Goal: Task Accomplishment & Management: Manage account settings

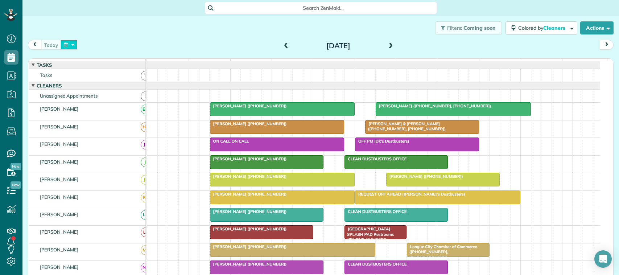
click at [71, 43] on button "button" at bounding box center [69, 45] width 17 height 10
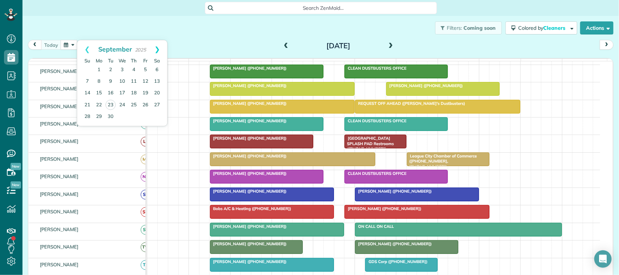
click at [158, 51] on link "Next" at bounding box center [157, 49] width 20 height 18
click at [89, 49] on link "Prev" at bounding box center [87, 49] width 20 height 18
click at [156, 54] on link "Next" at bounding box center [157, 49] width 20 height 18
click at [181, 44] on div "today Monday Sep 22, 2025" at bounding box center [321, 46] width 586 height 13
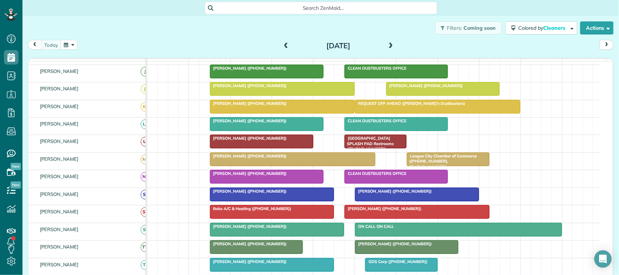
click at [67, 40] on button "button" at bounding box center [69, 45] width 17 height 10
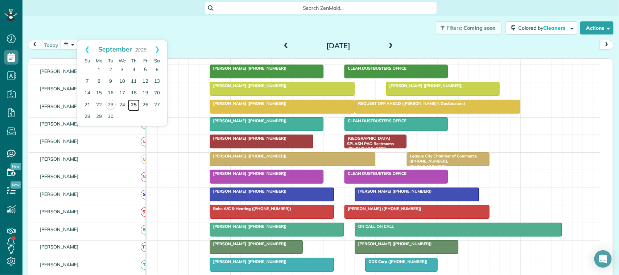
click at [129, 105] on link "25" at bounding box center [134, 105] width 12 height 12
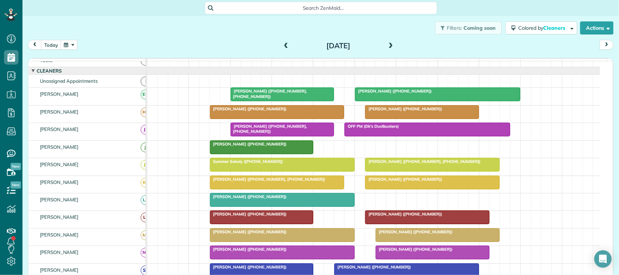
scroll to position [0, 0]
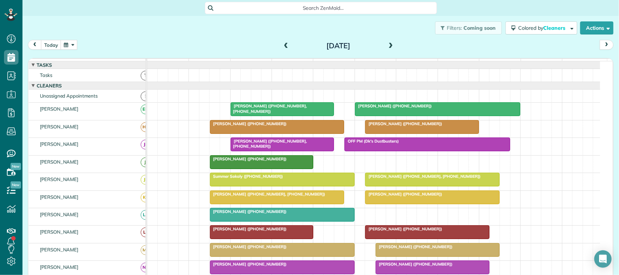
click at [283, 47] on span at bounding box center [286, 46] width 8 height 7
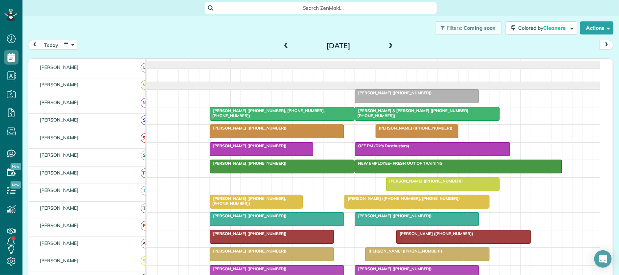
click at [46, 49] on button "today" at bounding box center [51, 45] width 20 height 10
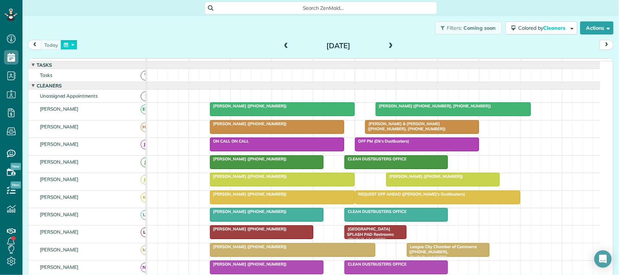
click at [62, 47] on button "button" at bounding box center [69, 45] width 17 height 10
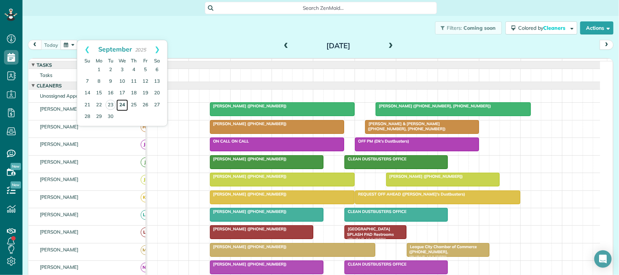
click at [121, 106] on link "24" at bounding box center [122, 105] width 12 height 12
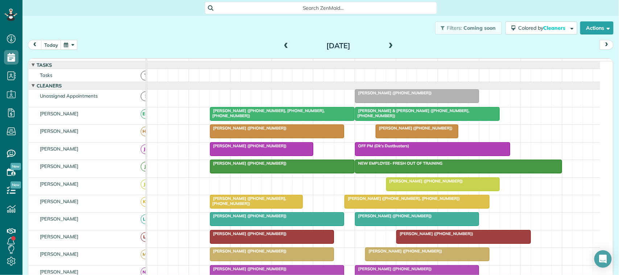
click at [387, 47] on span at bounding box center [391, 46] width 8 height 7
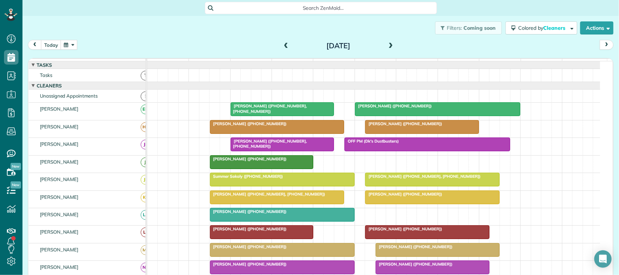
click at [390, 45] on span at bounding box center [391, 46] width 8 height 7
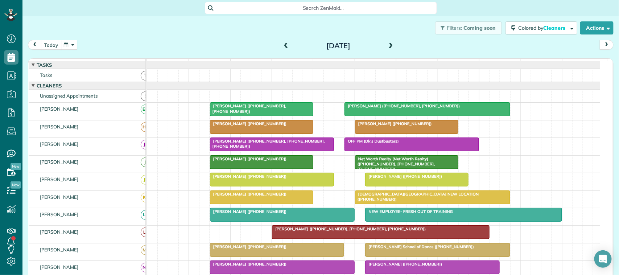
click at [57, 47] on button "today" at bounding box center [51, 45] width 20 height 10
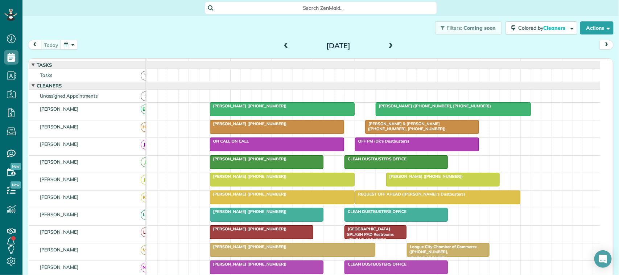
click at [96, 44] on div "today Monday Sep 22, 2025" at bounding box center [321, 46] width 586 height 13
click at [34, 89] on link "All Contacts" at bounding box center [63, 89] width 83 height 17
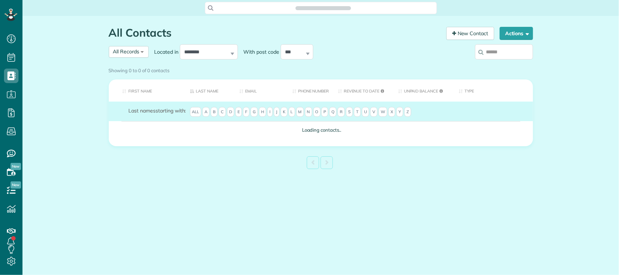
scroll to position [3, 3]
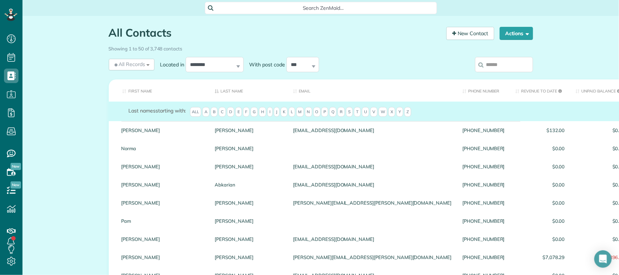
paste input "**********"
type input "**********"
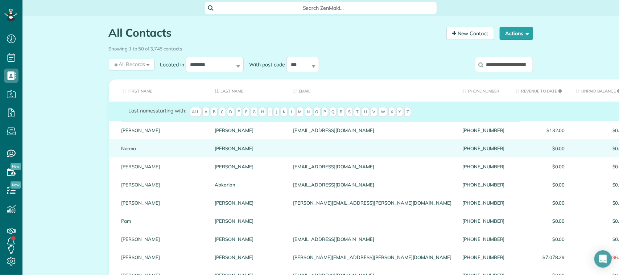
scroll to position [0, 64]
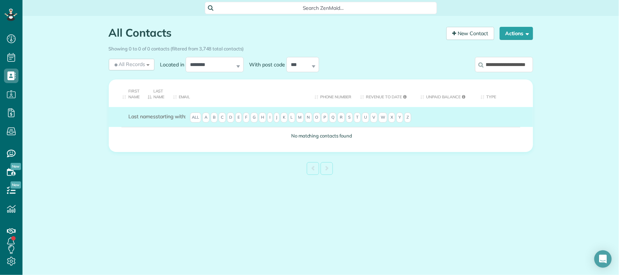
click at [505, 64] on input "**********" at bounding box center [504, 64] width 58 height 15
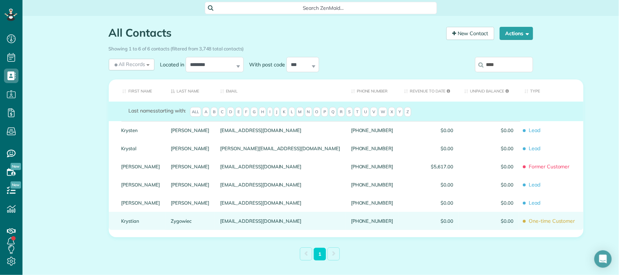
type input "****"
click at [171, 223] on link "Zygowiec" at bounding box center [190, 220] width 39 height 5
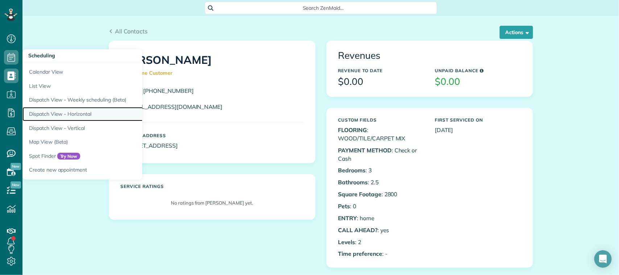
click at [66, 115] on link "Dispatch View - Horizontal" at bounding box center [112, 114] width 181 height 14
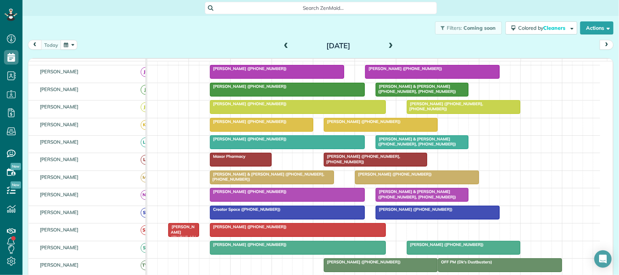
scroll to position [45, 0]
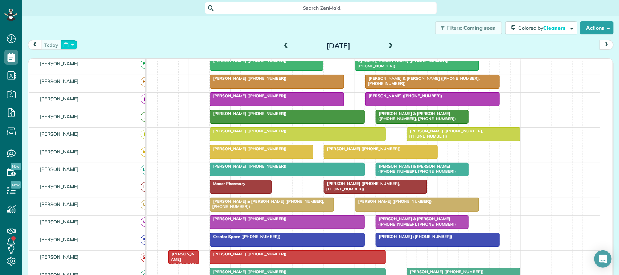
click at [66, 40] on button "button" at bounding box center [69, 45] width 17 height 10
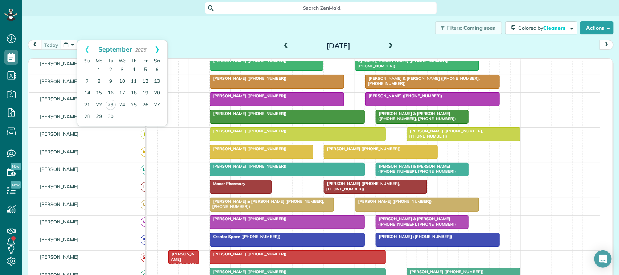
click at [159, 46] on link "Next" at bounding box center [157, 49] width 20 height 18
click at [148, 67] on link "3" at bounding box center [146, 70] width 12 height 12
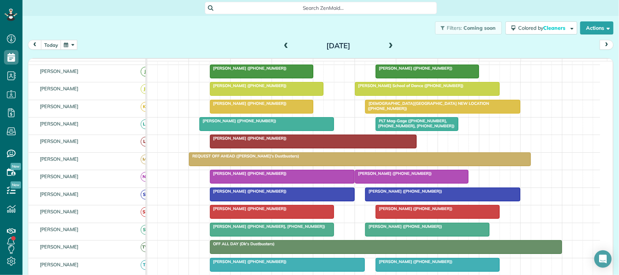
scroll to position [136, 0]
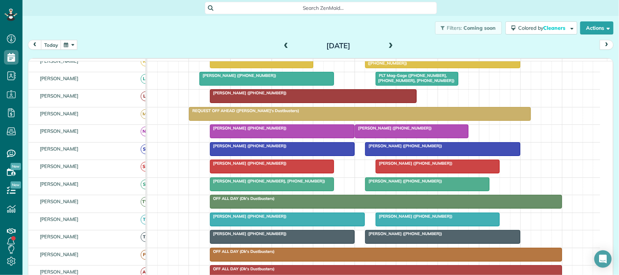
click at [443, 219] on div "June Ledet (+17135539350)" at bounding box center [438, 216] width 120 height 5
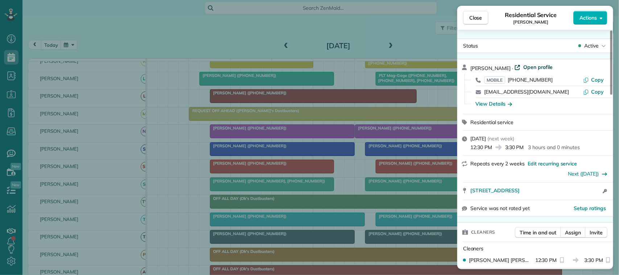
click at [533, 65] on span "Open profile" at bounding box center [537, 66] width 29 height 7
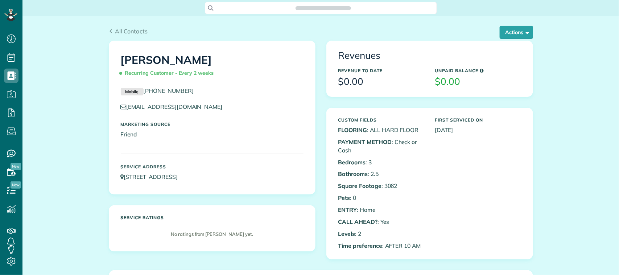
scroll to position [3, 3]
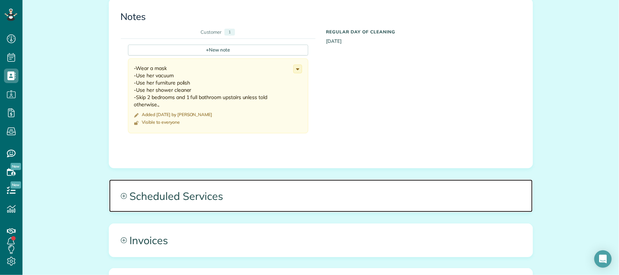
click at [276, 194] on span "Scheduled Services" at bounding box center [320, 195] width 423 height 33
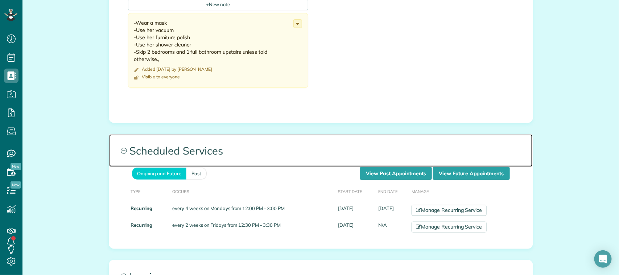
scroll to position [363, 0]
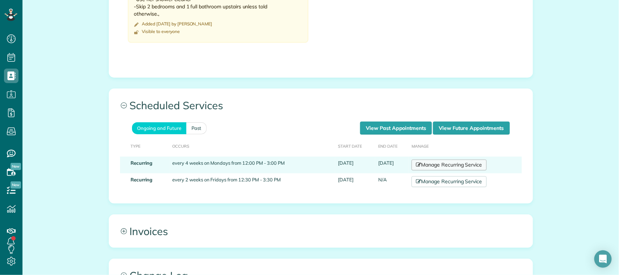
click at [424, 164] on link "Manage Recurring Service" at bounding box center [448, 165] width 75 height 11
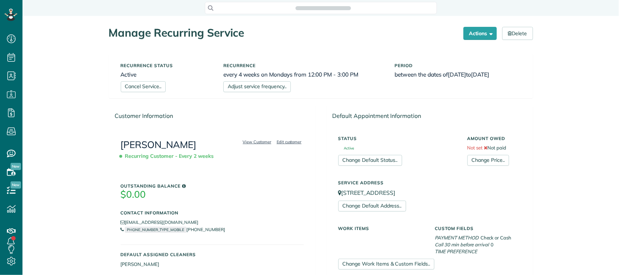
scroll to position [3, 3]
click at [131, 90] on link "Cancel Service.." at bounding box center [143, 86] width 45 height 11
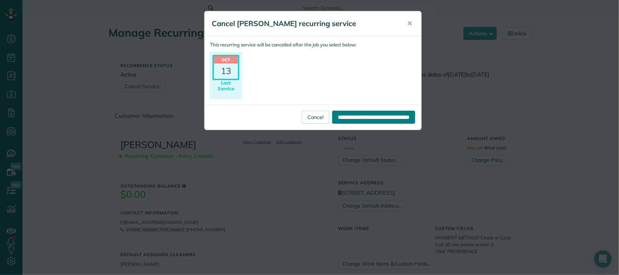
click at [397, 115] on input "**********" at bounding box center [373, 117] width 83 height 13
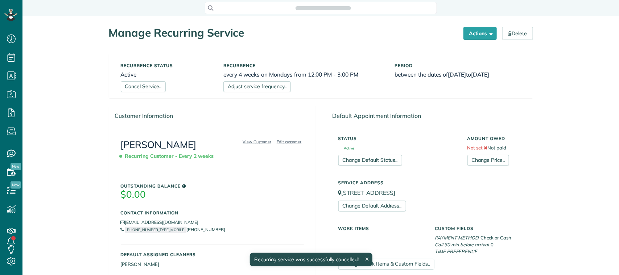
scroll to position [3, 3]
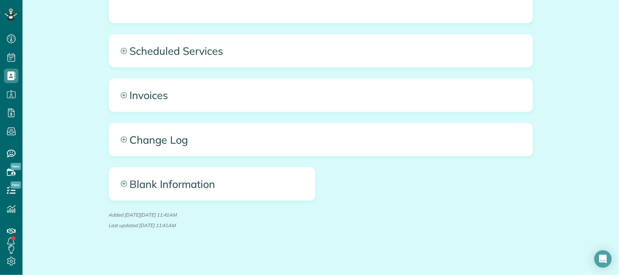
scroll to position [419, 0]
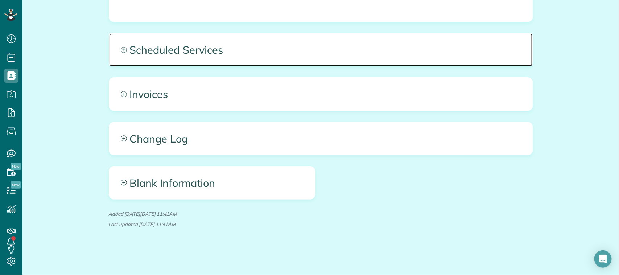
click at [273, 58] on span "Scheduled Services" at bounding box center [320, 49] width 423 height 33
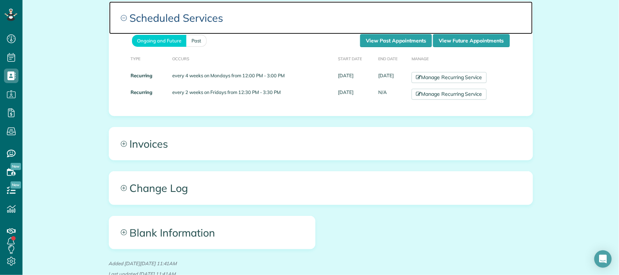
scroll to position [464, 0]
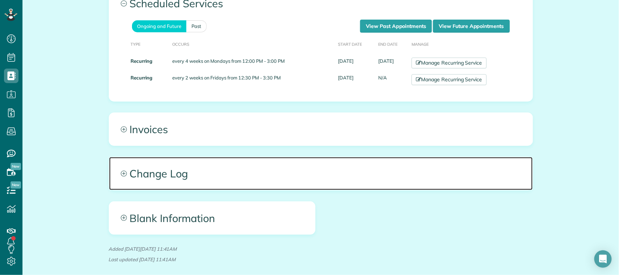
click at [169, 175] on span "Change Log" at bounding box center [320, 173] width 423 height 33
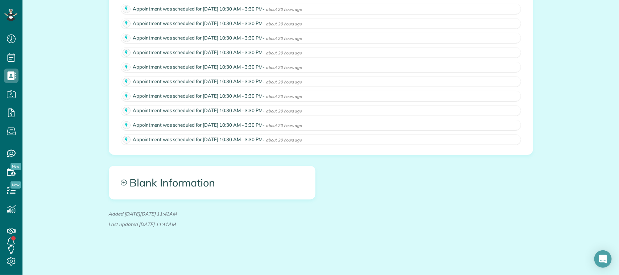
scroll to position [682, 0]
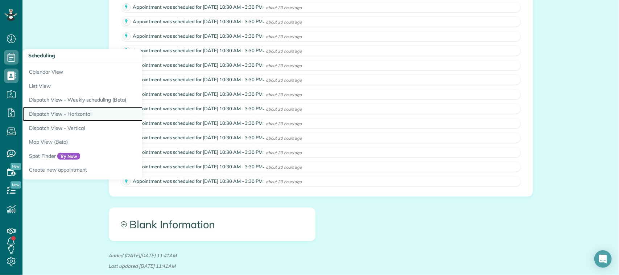
click at [77, 109] on link "Dispatch View - Horizontal" at bounding box center [112, 114] width 181 height 14
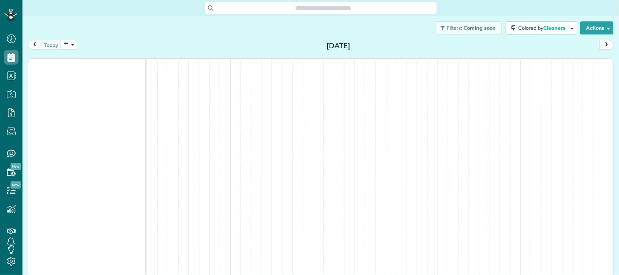
scroll to position [3, 3]
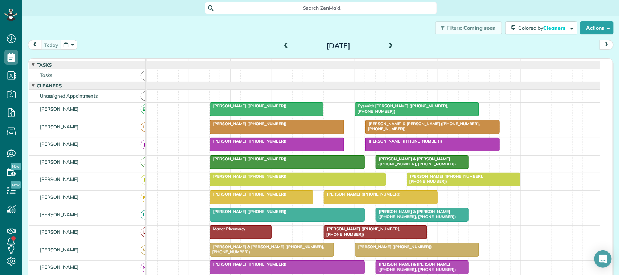
click at [79, 48] on div "[DATE] [DATE]" at bounding box center [321, 46] width 586 height 13
click at [194, 40] on div "[DATE] [DATE]" at bounding box center [321, 46] width 586 height 13
click at [90, 42] on div "[DATE] [DATE]" at bounding box center [321, 46] width 586 height 13
click at [71, 42] on button "button" at bounding box center [69, 45] width 17 height 10
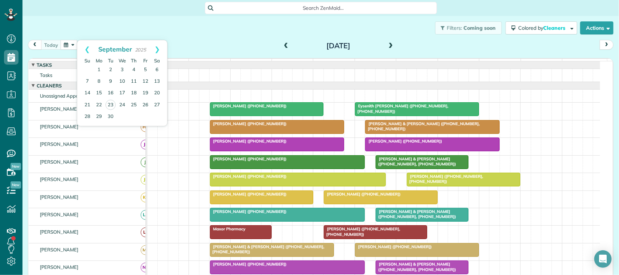
click at [187, 53] on div "today Tuesday Sep 23, 2025" at bounding box center [321, 46] width 586 height 13
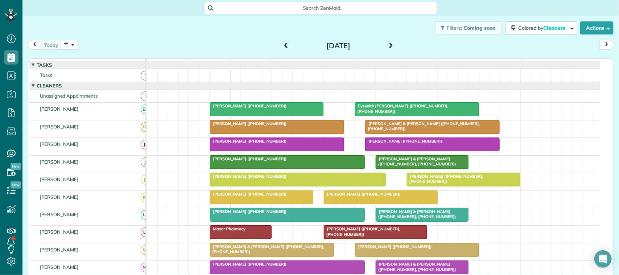
scroll to position [91, 0]
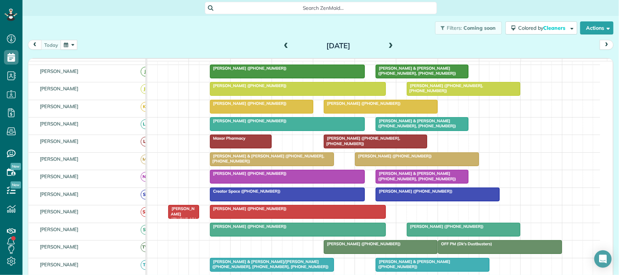
click at [179, 223] on span "[PERSON_NAME] ([PHONE_NUMBER])" at bounding box center [182, 216] width 28 height 21
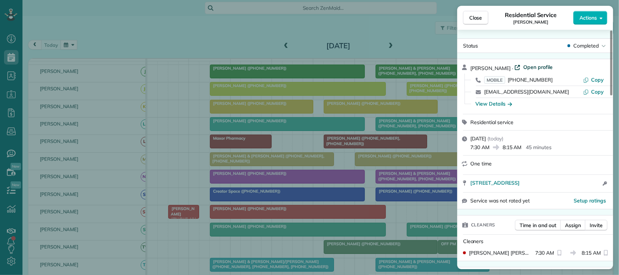
click at [543, 66] on span "Open profile" at bounding box center [537, 66] width 29 height 7
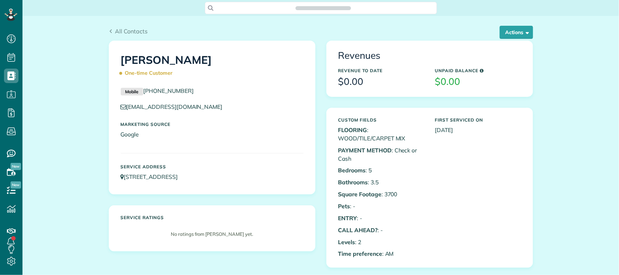
scroll to position [3, 3]
click at [500, 32] on button "Actions" at bounding box center [516, 32] width 33 height 13
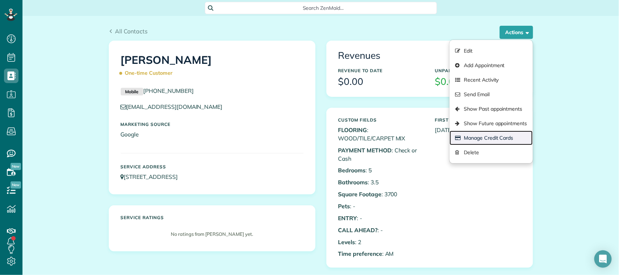
click at [484, 135] on link "Manage Credit Cards" at bounding box center [491, 138] width 83 height 15
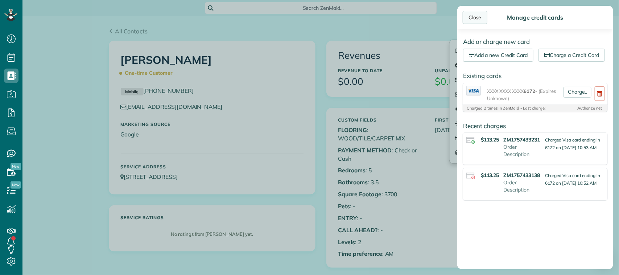
click at [471, 18] on div "Close" at bounding box center [475, 17] width 25 height 13
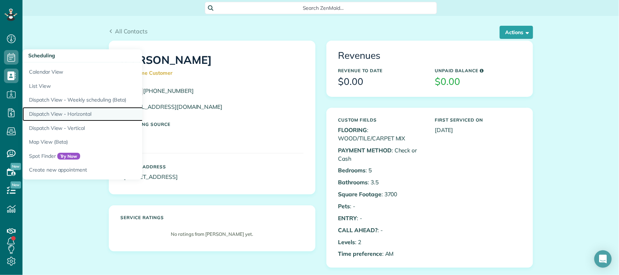
click at [86, 119] on link "Dispatch View - Horizontal" at bounding box center [112, 114] width 181 height 14
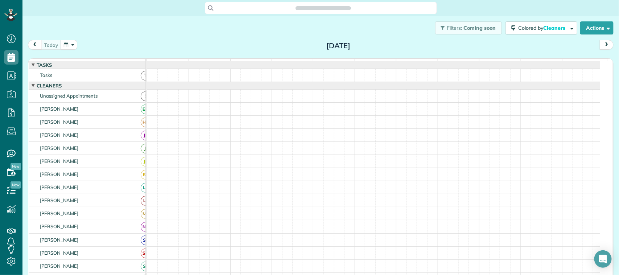
scroll to position [3, 3]
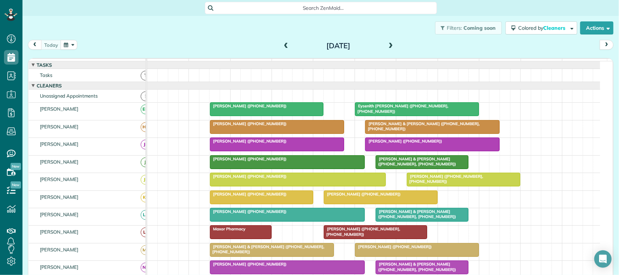
click at [243, 197] on span "[PERSON_NAME] ([PHONE_NUMBER])" at bounding box center [249, 193] width 78 height 5
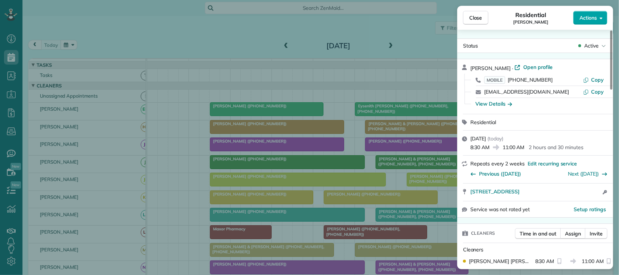
click at [603, 13] on button "Actions" at bounding box center [590, 18] width 34 height 14
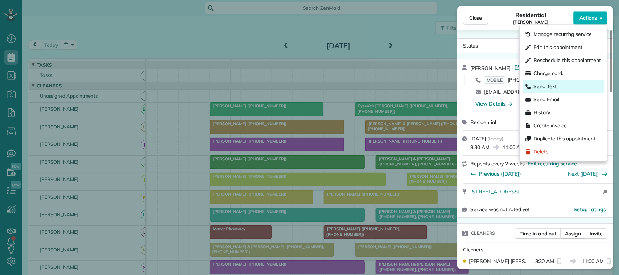
click at [567, 86] on div "Send Text" at bounding box center [563, 86] width 81 height 13
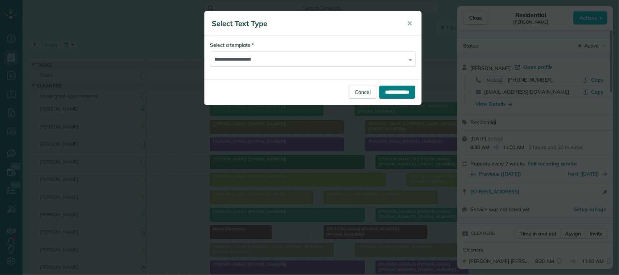
click at [389, 88] on input "**********" at bounding box center [397, 92] width 36 height 13
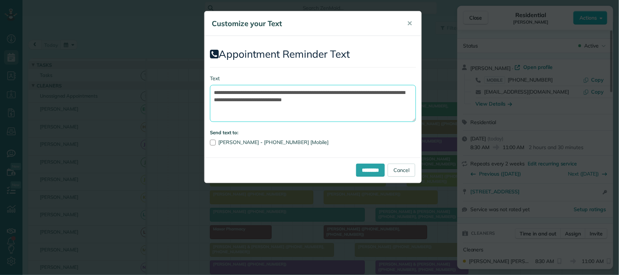
drag, startPoint x: 378, startPoint y: 102, endPoint x: 373, endPoint y: 96, distance: 7.3
click at [373, 96] on textarea "**********" at bounding box center [313, 103] width 206 height 37
drag, startPoint x: 330, startPoint y: 92, endPoint x: 257, endPoint y: 92, distance: 72.9
click at [257, 92] on textarea "**********" at bounding box center [313, 103] width 206 height 37
click at [301, 93] on textarea "**********" at bounding box center [313, 103] width 206 height 37
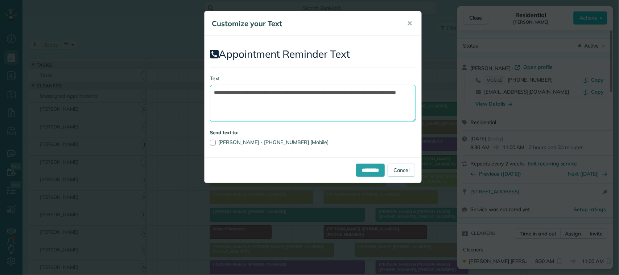
click at [231, 104] on textarea "**********" at bounding box center [313, 103] width 206 height 37
click at [231, 99] on textarea "**********" at bounding box center [313, 103] width 206 height 37
click at [312, 92] on textarea "**********" at bounding box center [313, 103] width 206 height 37
click at [311, 105] on textarea "**********" at bounding box center [313, 103] width 206 height 37
type textarea "**********"
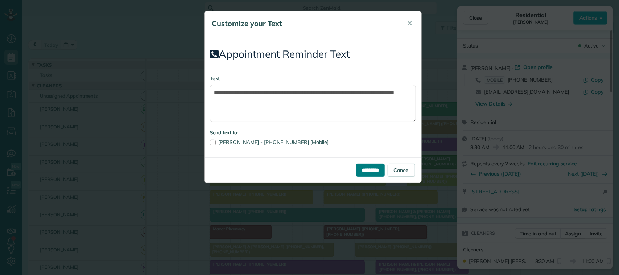
click at [363, 165] on input "*********" at bounding box center [370, 170] width 29 height 13
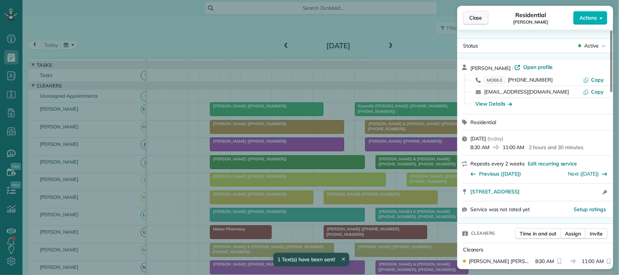
click at [479, 18] on span "Close" at bounding box center [475, 17] width 13 height 7
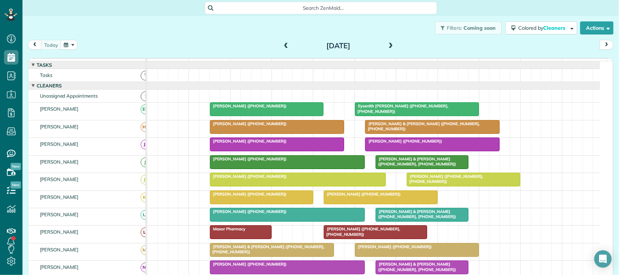
click at [90, 42] on div "today Tuesday Sep 23, 2025" at bounding box center [321, 46] width 586 height 13
click at [148, 40] on div "today Tuesday Sep 23, 2025" at bounding box center [321, 46] width 586 height 13
click at [380, 116] on div at bounding box center [416, 109] width 123 height 13
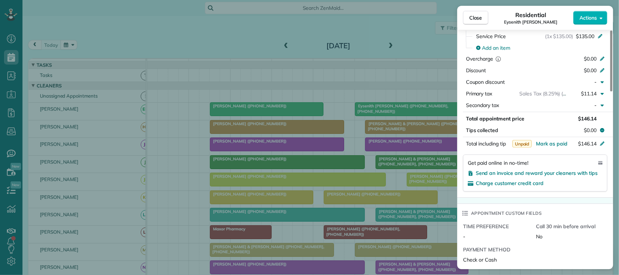
scroll to position [363, 0]
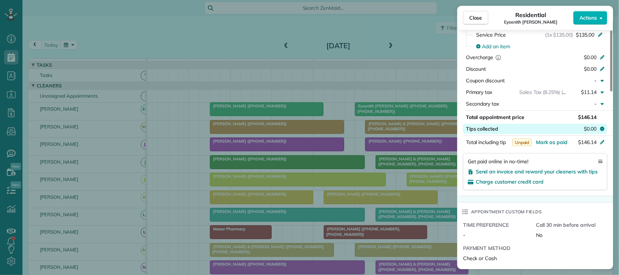
click at [593, 129] on span "$0.00" at bounding box center [590, 128] width 13 height 7
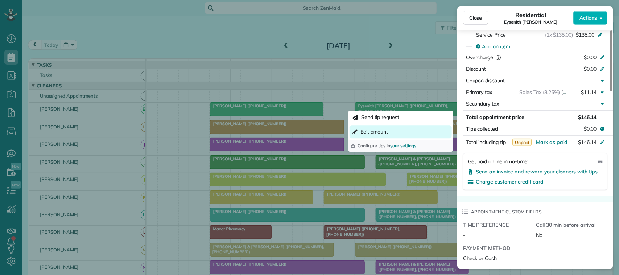
click at [422, 131] on button "Edit amount" at bounding box center [400, 131] width 102 height 13
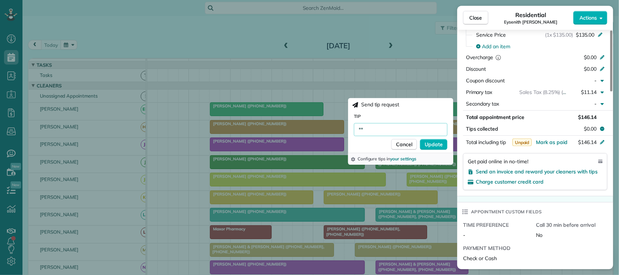
click at [369, 131] on input "**" at bounding box center [401, 129] width 94 height 13
type input "*****"
click at [434, 148] on button "Update" at bounding box center [434, 144] width 28 height 11
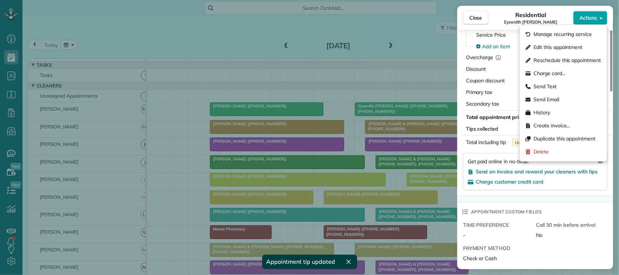
click at [595, 15] on span "Actions" at bounding box center [587, 17] width 17 height 7
click at [566, 75] on div "Charge card…" at bounding box center [563, 73] width 81 height 13
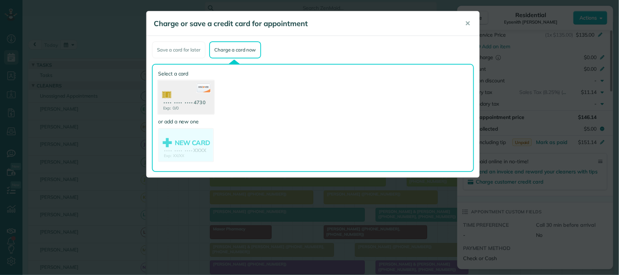
click at [198, 104] on use at bounding box center [186, 97] width 56 height 35
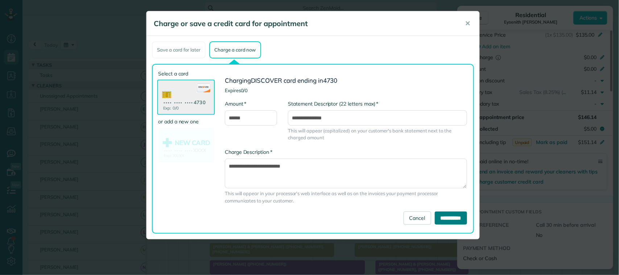
click at [435, 211] on input "**********" at bounding box center [451, 217] width 32 height 13
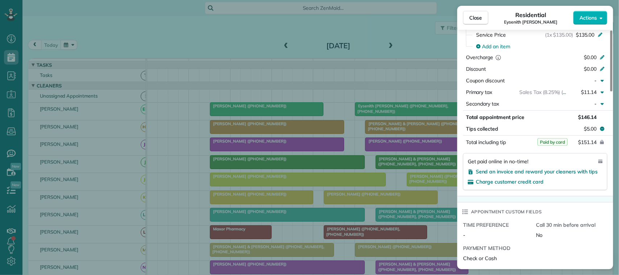
click at [475, 7] on div "Close Residential Eysenith Gongora Actions" at bounding box center [535, 18] width 156 height 24
click at [473, 17] on span "Close" at bounding box center [475, 17] width 13 height 7
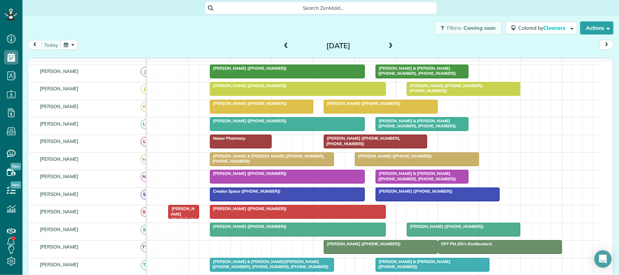
scroll to position [136, 0]
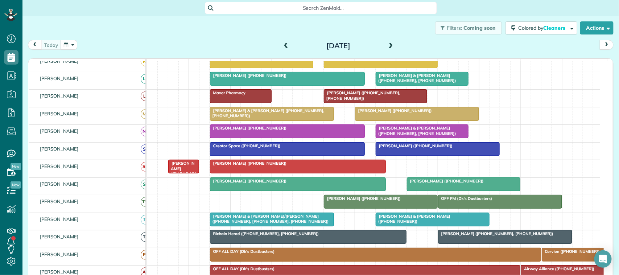
click at [400, 208] on div at bounding box center [380, 201] width 113 height 13
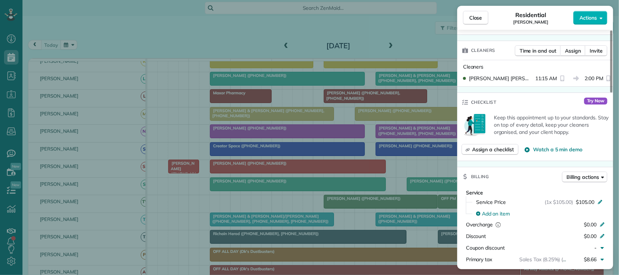
scroll to position [227, 0]
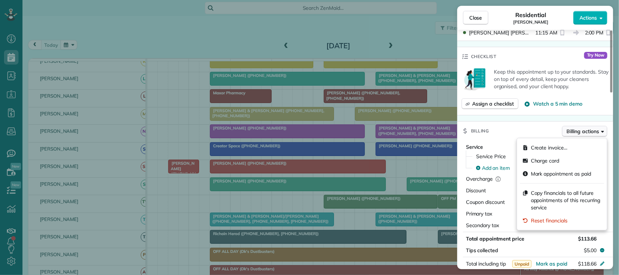
click at [579, 134] on span "Billing actions" at bounding box center [583, 131] width 32 height 7
click at [565, 157] on div "Charge card" at bounding box center [562, 160] width 84 height 13
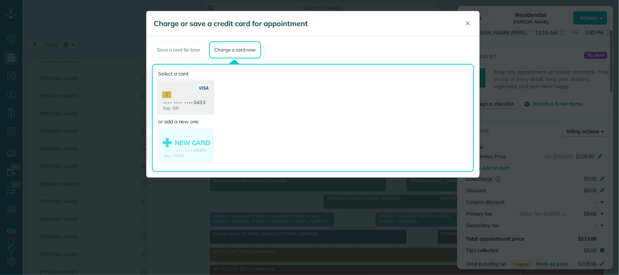
click at [205, 102] on use at bounding box center [186, 97] width 56 height 35
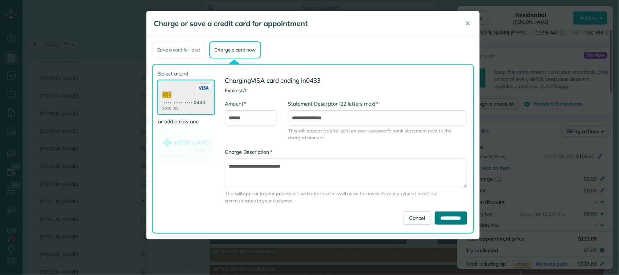
click at [453, 218] on input "**********" at bounding box center [451, 217] width 32 height 13
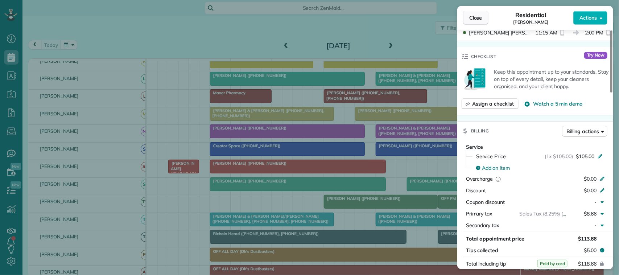
click at [484, 11] on button "Close" at bounding box center [475, 18] width 25 height 14
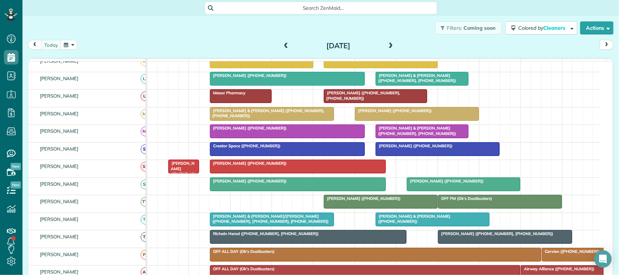
click at [422, 136] on span "Heather & Kevin Wooten (+18324288628, +18322212568)" at bounding box center [415, 130] width 81 height 10
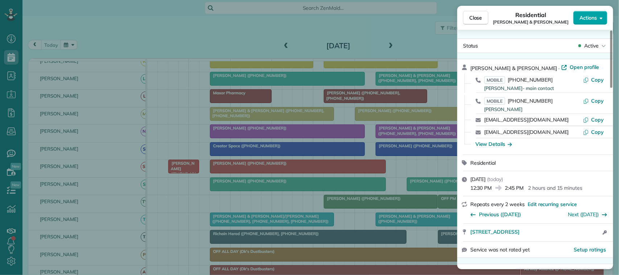
click at [580, 17] on span "Actions" at bounding box center [587, 17] width 17 height 7
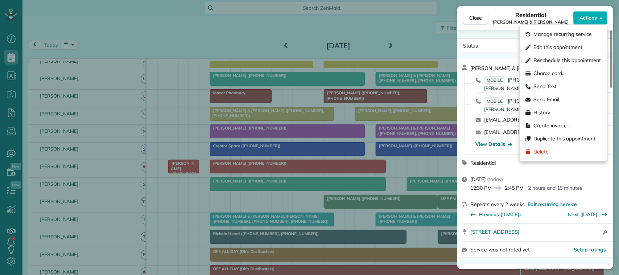
click at [442, 50] on div "Close Residential Heather & Kevin Wooten Actions Status Active Heather & Kevin …" at bounding box center [309, 137] width 619 height 275
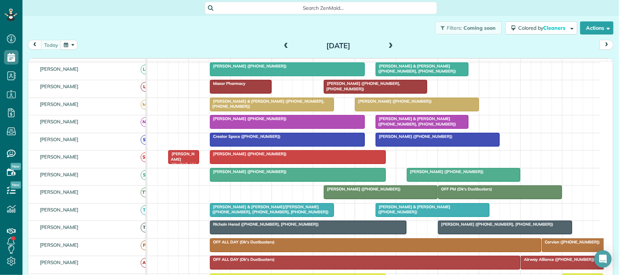
scroll to position [136, 0]
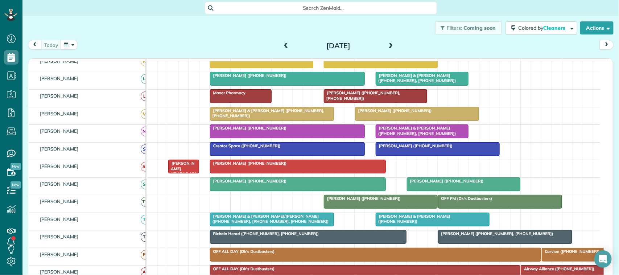
click at [424, 136] on span "Heather & Kevin Wooten (+18324288628, +18322212568)" at bounding box center [415, 130] width 81 height 10
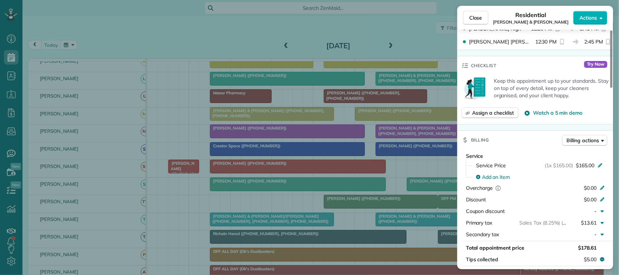
scroll to position [317, 0]
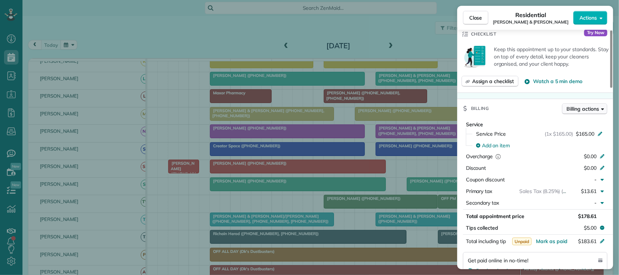
click at [581, 112] on span "Billing actions" at bounding box center [583, 108] width 32 height 7
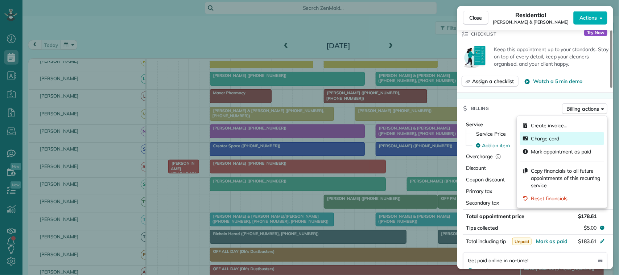
click at [569, 140] on div "Charge card" at bounding box center [562, 138] width 84 height 13
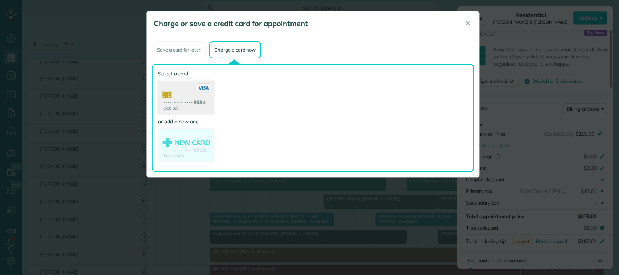
click at [193, 104] on use at bounding box center [186, 97] width 56 height 35
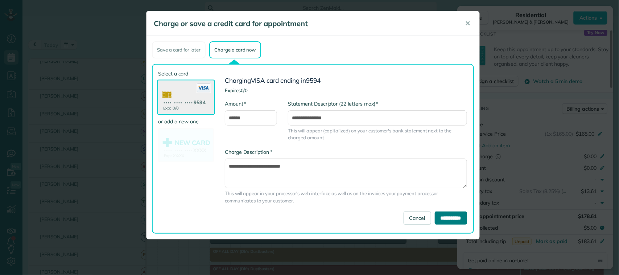
drag, startPoint x: 450, startPoint y: 217, endPoint x: 453, endPoint y: 214, distance: 4.4
click at [450, 216] on input "**********" at bounding box center [451, 217] width 32 height 13
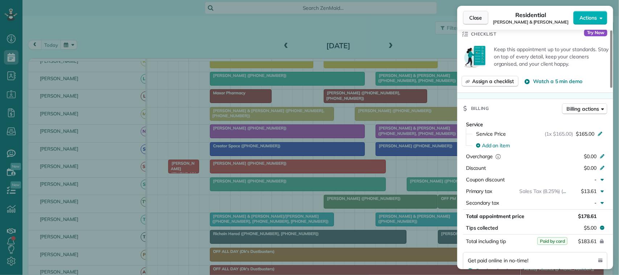
click at [480, 16] on span "Close" at bounding box center [475, 17] width 13 height 7
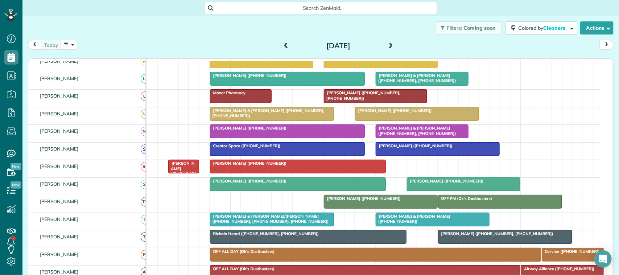
click at [75, 46] on button "button" at bounding box center [69, 45] width 17 height 10
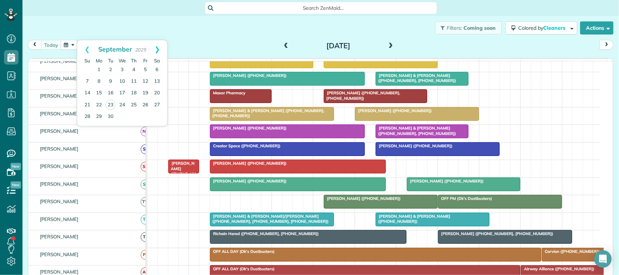
click at [158, 53] on link "Next" at bounding box center [157, 49] width 20 height 18
click at [147, 69] on link "3" at bounding box center [146, 70] width 12 height 12
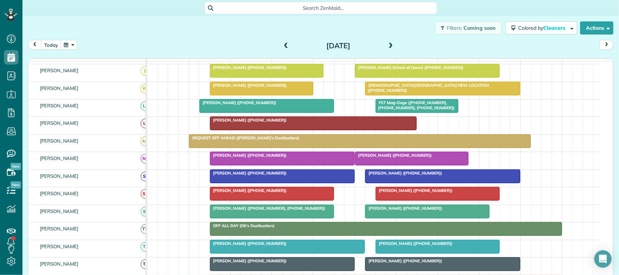
scroll to position [181, 0]
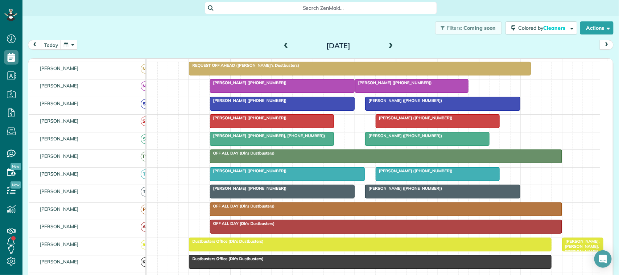
click at [394, 173] on span "June Ledet (+17135539350)" at bounding box center [414, 170] width 78 height 5
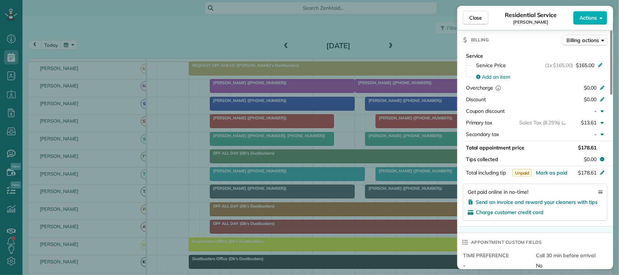
scroll to position [317, 0]
click at [479, 19] on span "Close" at bounding box center [475, 17] width 13 height 7
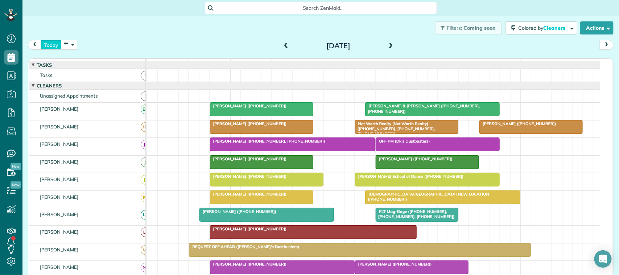
click at [46, 46] on button "today" at bounding box center [51, 45] width 20 height 10
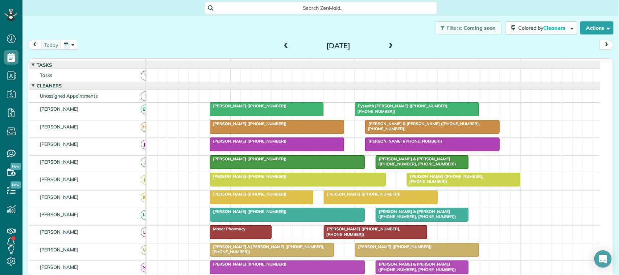
click at [122, 41] on div "[DATE] [DATE]" at bounding box center [321, 46] width 586 height 13
click at [44, 90] on link "All Contacts" at bounding box center [63, 89] width 83 height 17
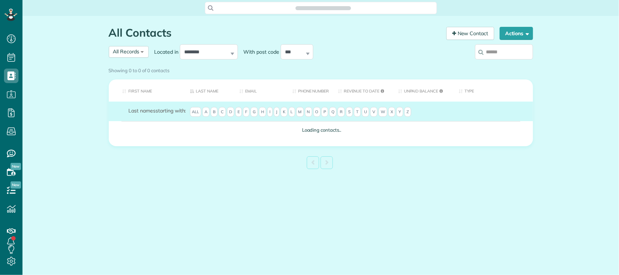
scroll to position [3, 3]
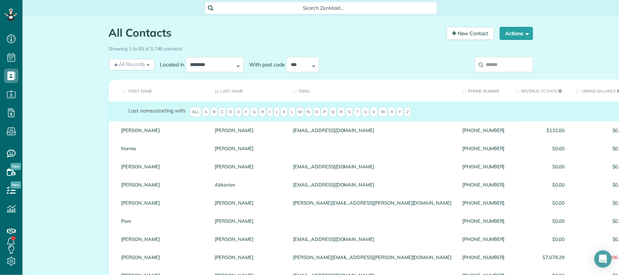
click at [501, 70] on input "search" at bounding box center [504, 64] width 58 height 15
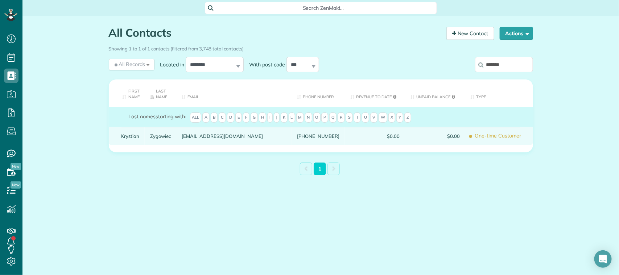
type input "*******"
click at [165, 135] on link "Zygowiec" at bounding box center [160, 135] width 21 height 5
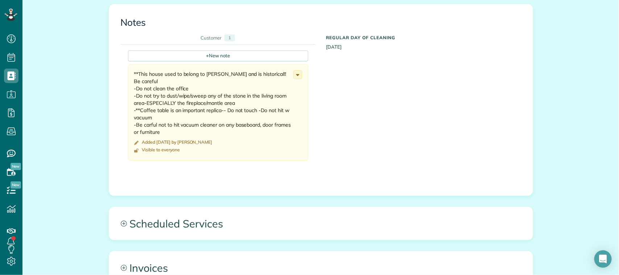
scroll to position [317, 0]
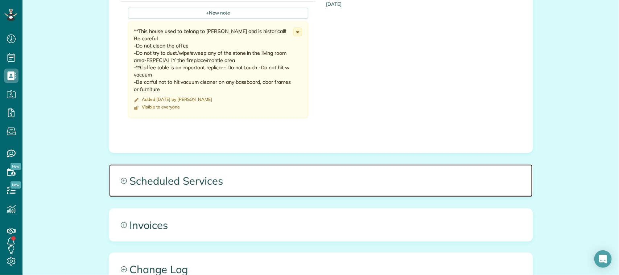
click at [274, 173] on span "Scheduled Services" at bounding box center [320, 180] width 423 height 33
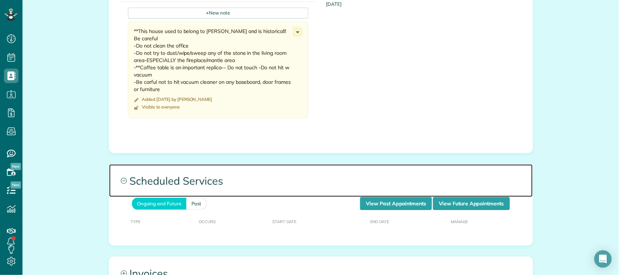
scroll to position [363, 0]
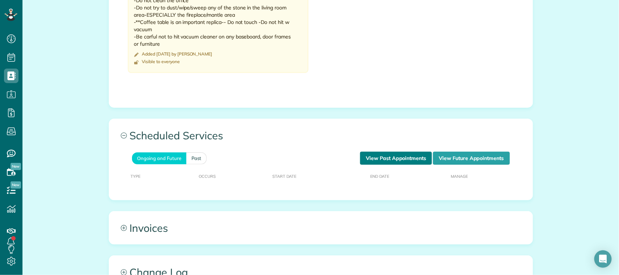
click at [406, 158] on link "View Past Appointments" at bounding box center [396, 158] width 72 height 13
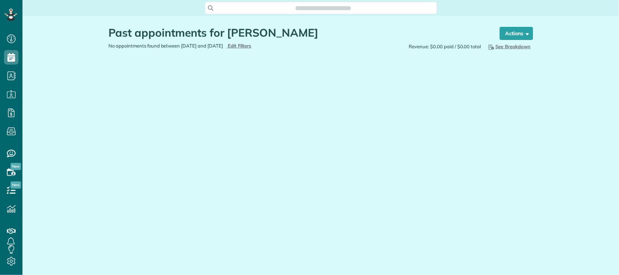
scroll to position [3, 3]
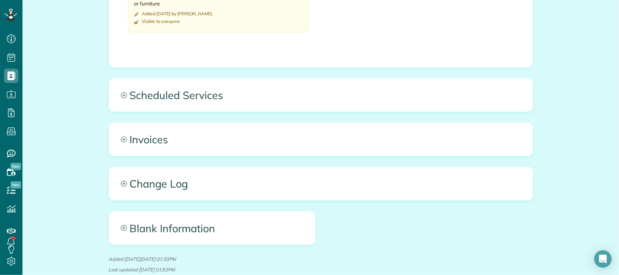
scroll to position [358, 0]
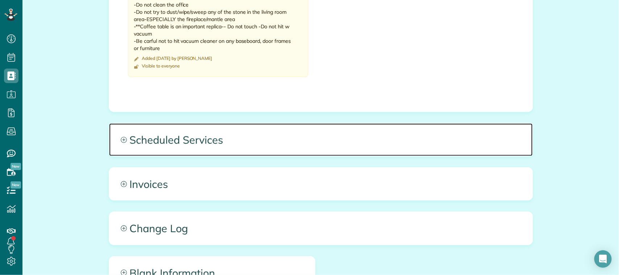
drag, startPoint x: 314, startPoint y: 143, endPoint x: 318, endPoint y: 145, distance: 4.4
click at [314, 143] on span "Scheduled Services" at bounding box center [320, 139] width 423 height 33
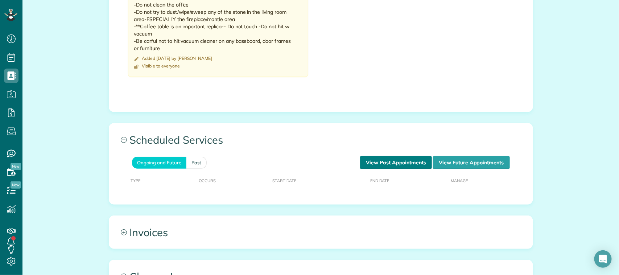
click at [392, 162] on link "View Past Appointments" at bounding box center [396, 162] width 72 height 13
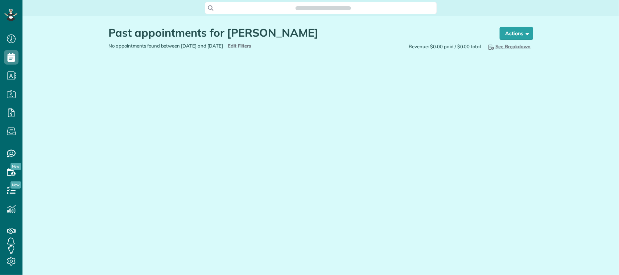
scroll to position [3, 3]
type input "**********"
click at [252, 44] on span "Edit Filters" at bounding box center [240, 46] width 24 height 6
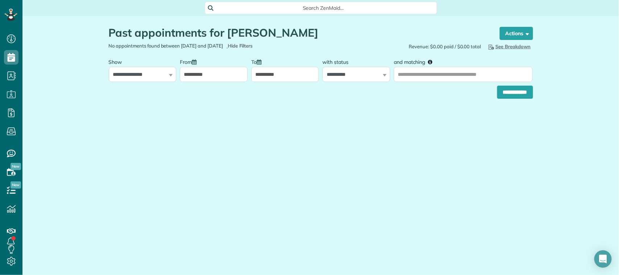
click at [224, 67] on input "**********" at bounding box center [214, 74] width 68 height 15
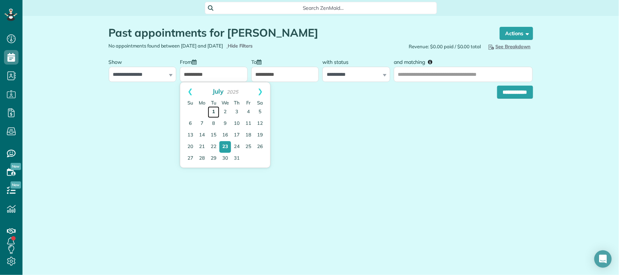
click at [212, 113] on link "1" at bounding box center [214, 112] width 12 height 12
type input "**********"
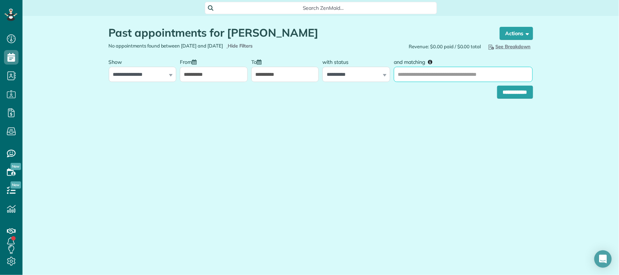
click at [416, 70] on input "and matching" at bounding box center [463, 74] width 139 height 15
type input "*"
type input "********"
click at [497, 86] on input "**********" at bounding box center [515, 92] width 36 height 13
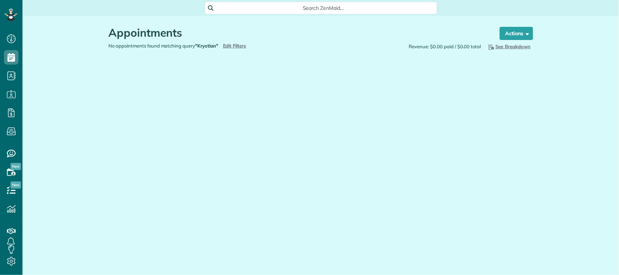
scroll to position [3, 3]
type input "**********"
click at [231, 49] on div "No appointments found matching query "Krystian" Hide Filters Edit Filters" at bounding box center [212, 45] width 218 height 7
click at [231, 46] on span "Edit Filters" at bounding box center [235, 46] width 24 height 6
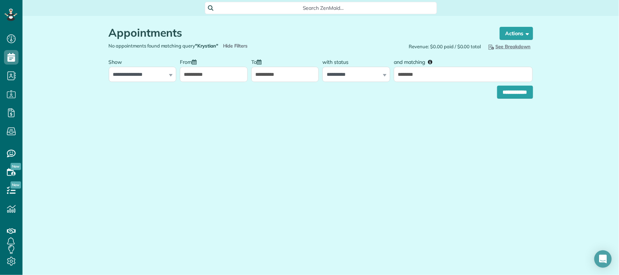
click at [207, 74] on input "**********" at bounding box center [214, 74] width 68 height 15
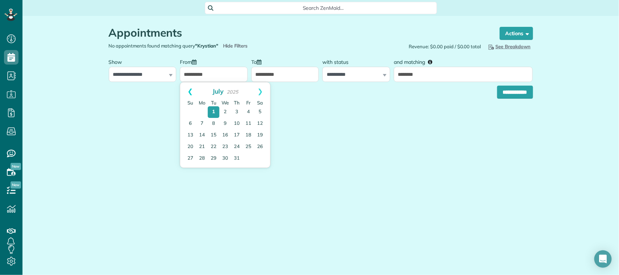
click at [190, 94] on link "Prev" at bounding box center [190, 91] width 20 height 18
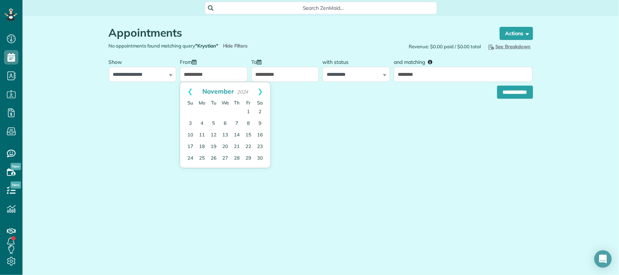
click at [190, 94] on link "Prev" at bounding box center [190, 91] width 20 height 18
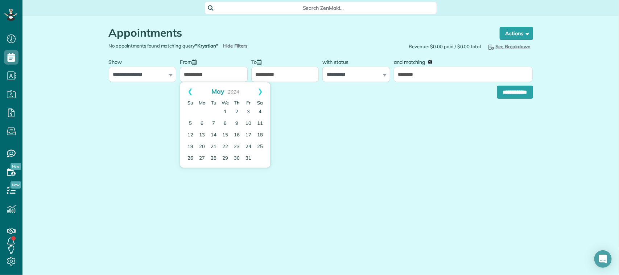
click at [190, 94] on link "Prev" at bounding box center [190, 91] width 20 height 18
click at [204, 111] on link "1" at bounding box center [202, 112] width 12 height 12
type input "**********"
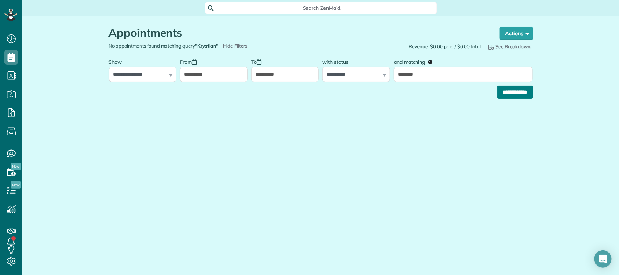
click at [511, 98] on input "**********" at bounding box center [515, 92] width 36 height 13
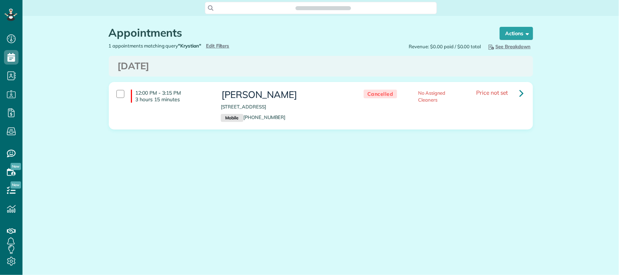
scroll to position [3, 3]
type input "**********"
click at [219, 47] on span "Edit Filters" at bounding box center [218, 46] width 24 height 6
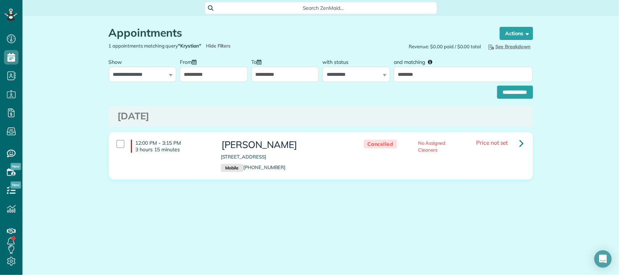
click at [202, 75] on input "**********" at bounding box center [214, 74] width 68 height 15
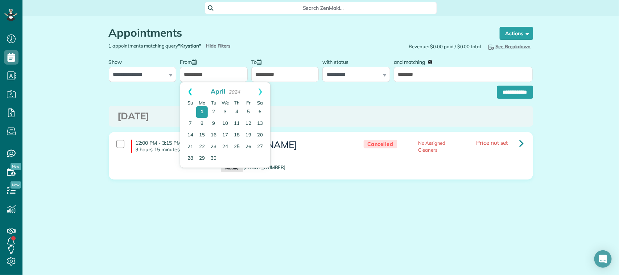
click at [189, 91] on link "Prev" at bounding box center [190, 91] width 20 height 18
click at [204, 111] on link "1" at bounding box center [202, 112] width 12 height 12
type input "**********"
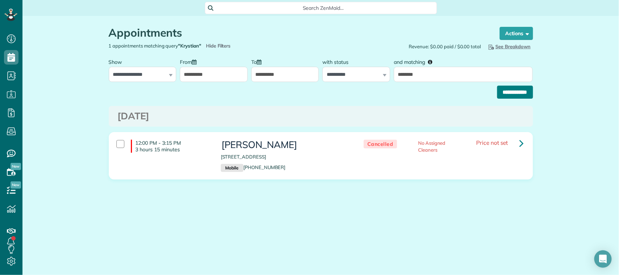
click at [517, 94] on input "**********" at bounding box center [515, 92] width 36 height 13
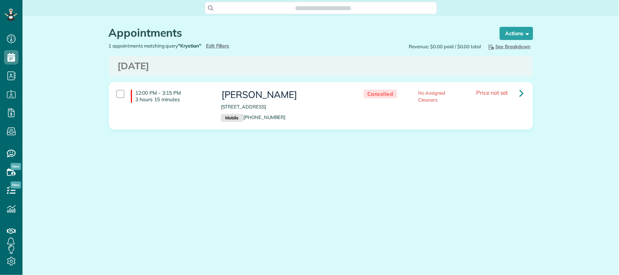
scroll to position [3, 3]
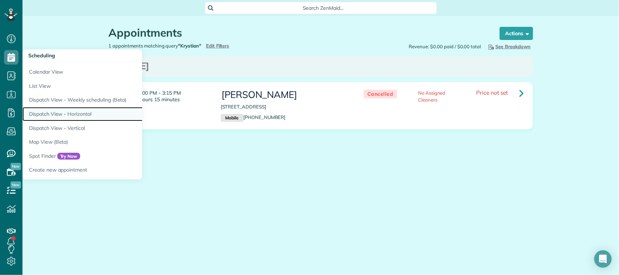
click at [71, 113] on link "Dispatch View - Horizontal" at bounding box center [112, 114] width 181 height 14
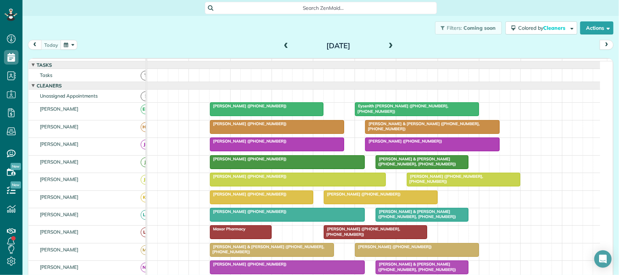
scroll to position [3, 3]
click at [222, 40] on div "[DATE] [DATE]" at bounding box center [321, 46] width 586 height 13
click at [49, 39] on div "Filters: Coming soon Colored by Cleaners Color by Cleaner Color by Team Color b…" at bounding box center [320, 28] width 596 height 24
click at [62, 46] on button "button" at bounding box center [69, 45] width 17 height 10
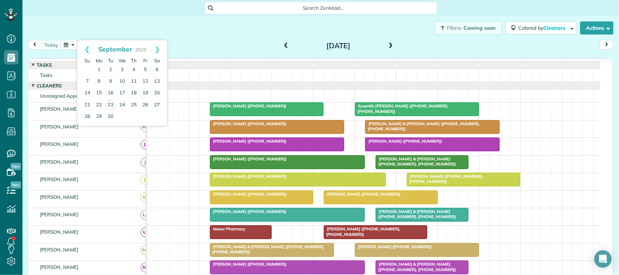
click at [95, 27] on div "Filters: Coming soon Colored by Cleaners Color by Cleaner Color by Team Color b…" at bounding box center [320, 28] width 596 height 24
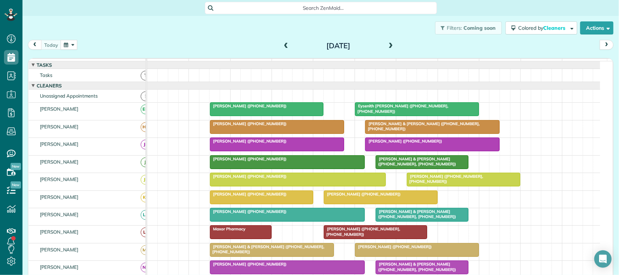
click at [98, 34] on div "Filters: Coming soon Colored by Cleaners Color by Cleaner Color by Team Color b…" at bounding box center [320, 28] width 596 height 24
click at [387, 48] on span at bounding box center [391, 46] width 8 height 7
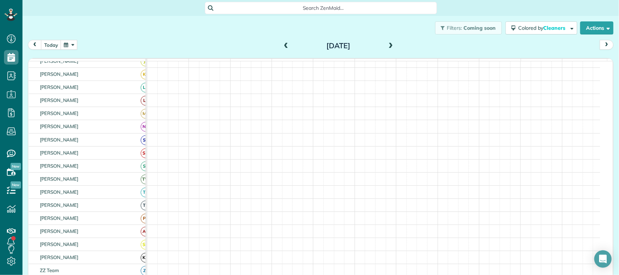
scroll to position [0, 0]
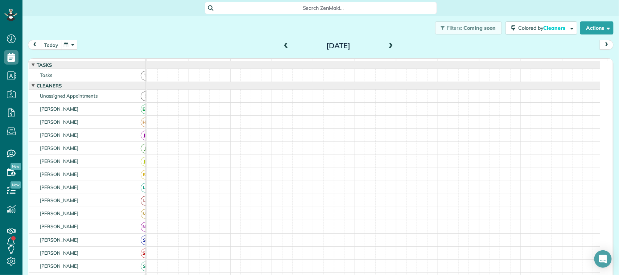
click at [55, 44] on button "today" at bounding box center [51, 45] width 20 height 10
click at [383, 57] on div "today Tuesday Sep 23, 2025 function(groupId) { return _("Cleaners"); } 7am 8am …" at bounding box center [321, 151] width 586 height 223
click at [387, 49] on span at bounding box center [391, 46] width 8 height 11
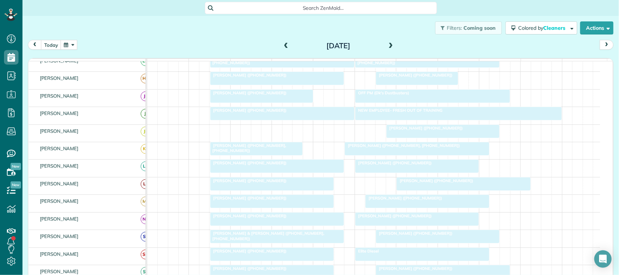
scroll to position [44, 0]
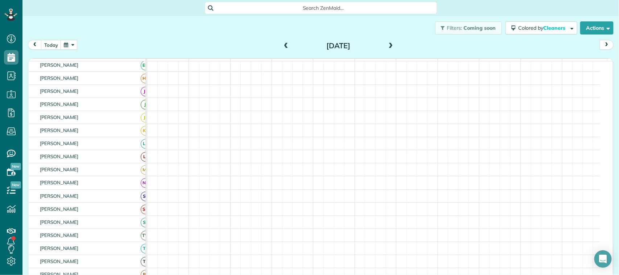
click at [199, 46] on div "today Wednesday Sep 24, 2025" at bounding box center [321, 46] width 586 height 13
click at [53, 42] on button "today" at bounding box center [51, 45] width 20 height 10
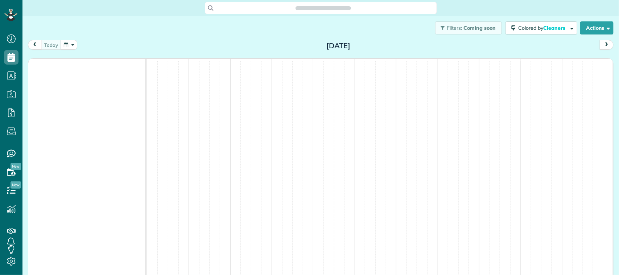
scroll to position [3, 3]
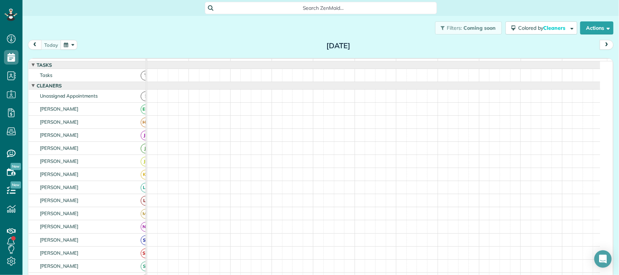
click at [236, 47] on div "[DATE] [DATE]" at bounding box center [321, 46] width 586 height 13
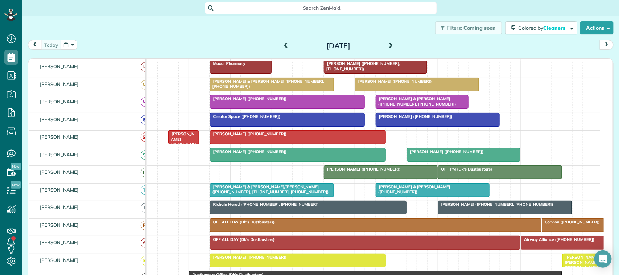
scroll to position [181, 0]
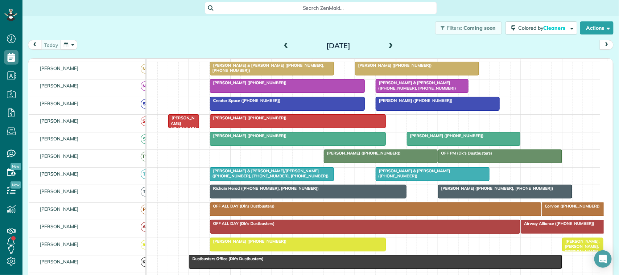
click at [388, 45] on span at bounding box center [391, 46] width 8 height 7
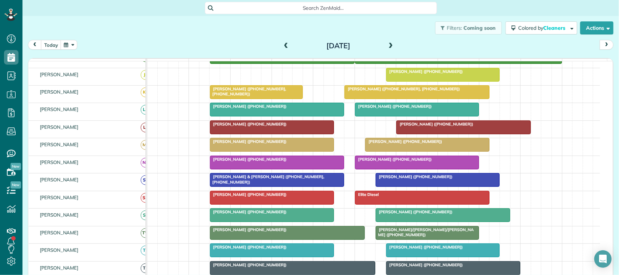
scroll to position [0, 0]
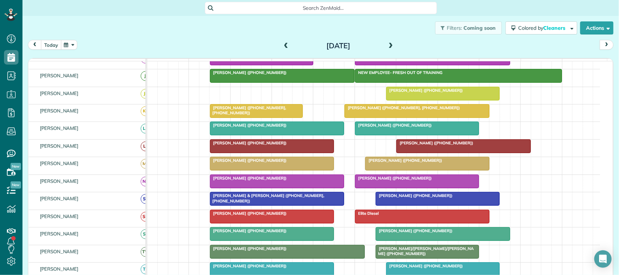
click at [55, 42] on button "today" at bounding box center [51, 45] width 20 height 10
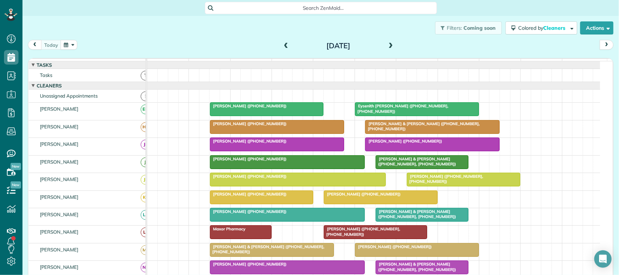
click at [72, 42] on button "button" at bounding box center [69, 45] width 17 height 10
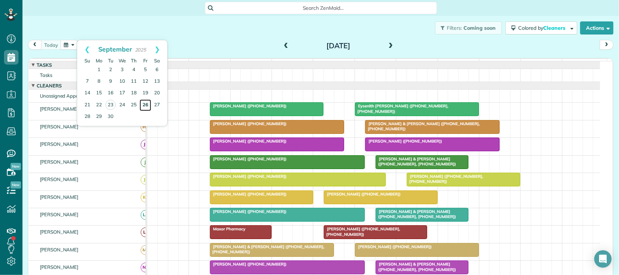
click at [146, 106] on link "26" at bounding box center [146, 105] width 12 height 12
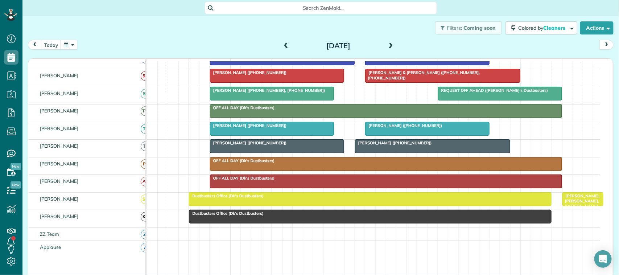
scroll to position [194, 0]
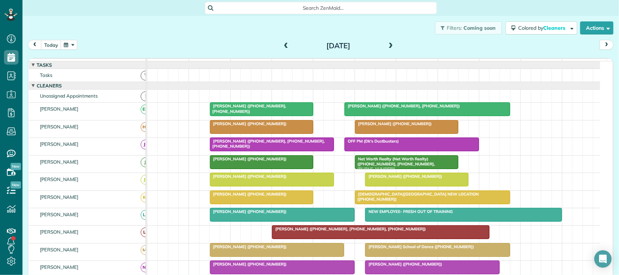
click at [54, 39] on div "Filters: Coming soon Colored by Cleaners Color by Cleaner Color by Team Color b…" at bounding box center [320, 28] width 596 height 24
click at [54, 44] on button "today" at bounding box center [51, 45] width 20 height 10
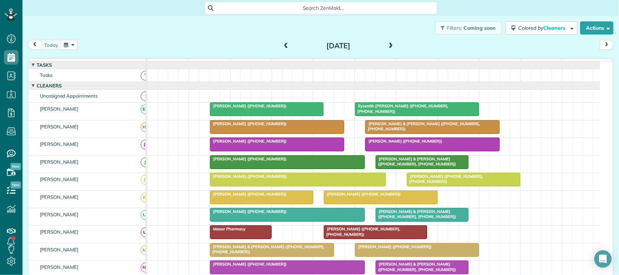
click at [95, 49] on div "today Tuesday Sep 23, 2025" at bounding box center [321, 46] width 586 height 13
click at [71, 42] on button "button" at bounding box center [69, 45] width 17 height 10
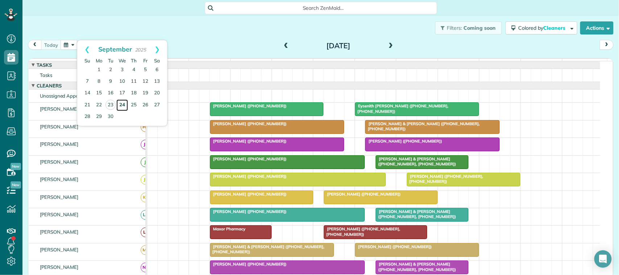
click at [123, 105] on link "24" at bounding box center [122, 105] width 12 height 12
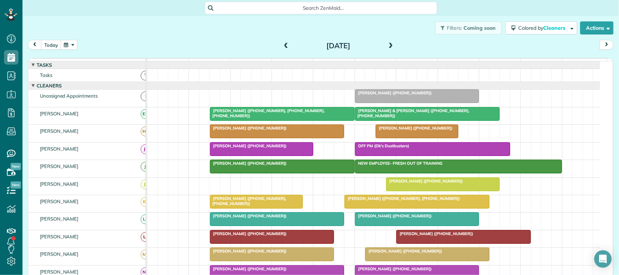
click at [388, 226] on div at bounding box center [416, 218] width 123 height 13
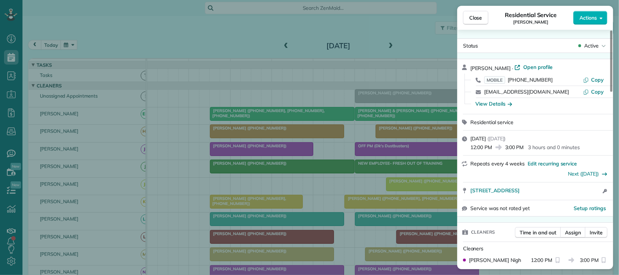
click at [588, 18] on span "Actions" at bounding box center [587, 17] width 17 height 7
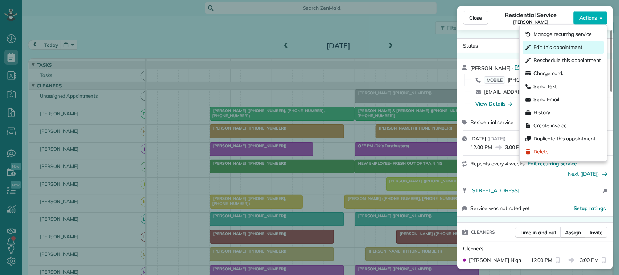
click at [567, 47] on span "Edit this appointment" at bounding box center [558, 47] width 49 height 7
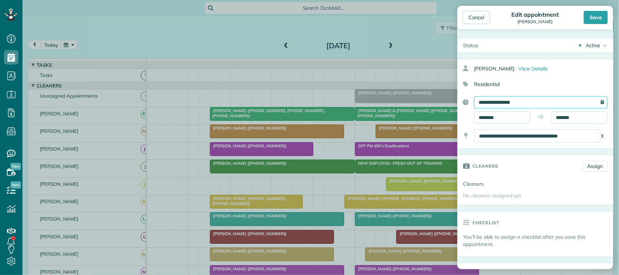
click at [526, 102] on input "**********" at bounding box center [540, 102] width 133 height 12
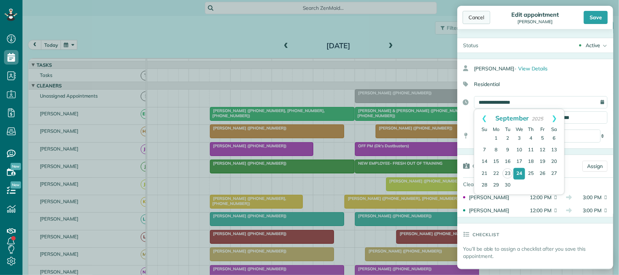
click at [468, 20] on div "Cancel" at bounding box center [477, 17] width 28 height 13
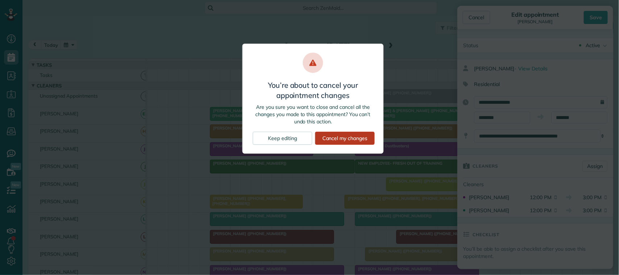
click at [360, 137] on div "Cancel my changes" at bounding box center [344, 138] width 59 height 13
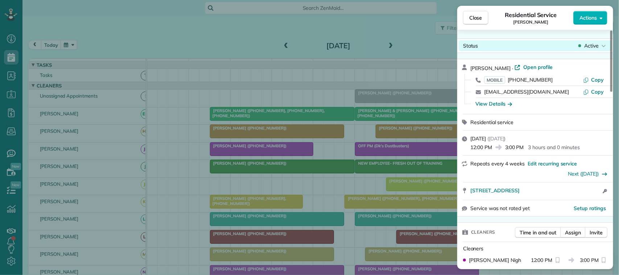
click at [586, 49] on span "Active" at bounding box center [591, 45] width 15 height 7
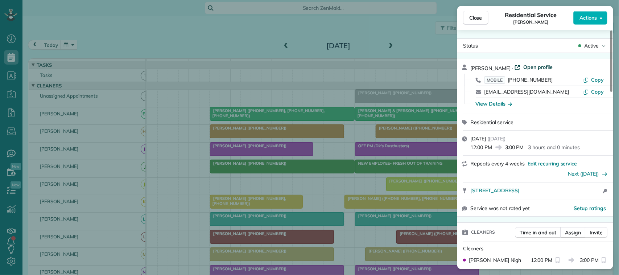
click at [528, 67] on span "Open profile" at bounding box center [537, 66] width 29 height 7
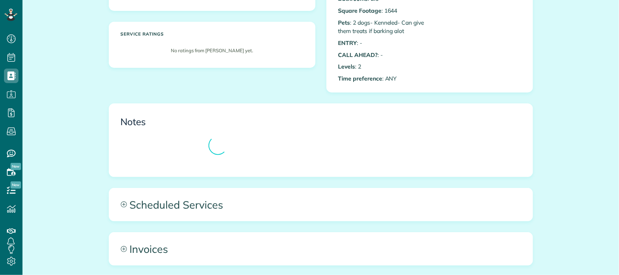
scroll to position [227, 0]
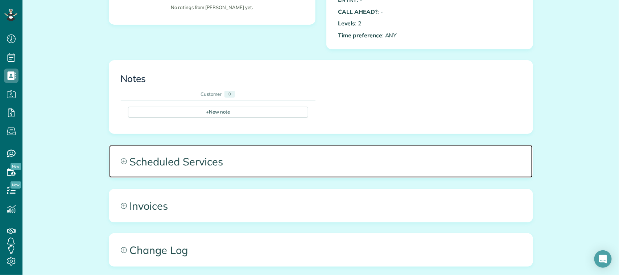
click at [274, 171] on span "Scheduled Services" at bounding box center [320, 161] width 423 height 33
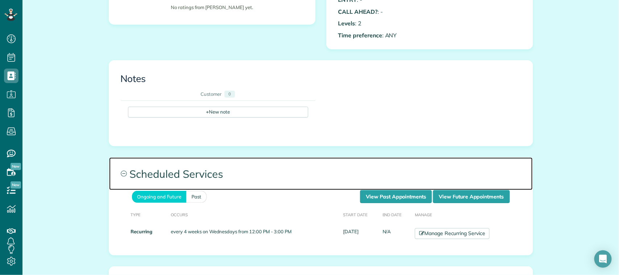
scroll to position [272, 0]
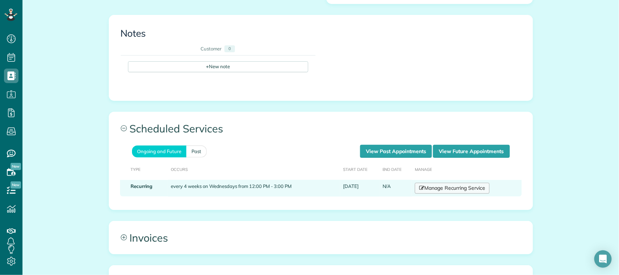
click at [437, 187] on link "Manage Recurring Service" at bounding box center [452, 188] width 75 height 11
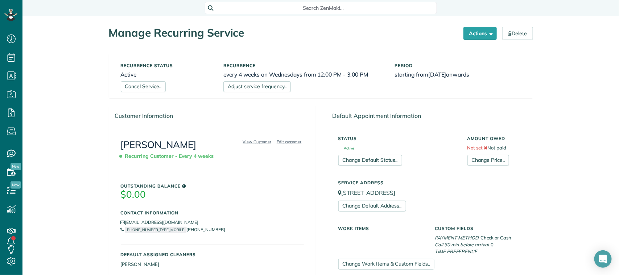
scroll to position [3, 3]
click at [142, 75] on h6 "Active" at bounding box center [167, 74] width 92 height 6
click at [145, 83] on link "Cancel Service.." at bounding box center [143, 86] width 45 height 11
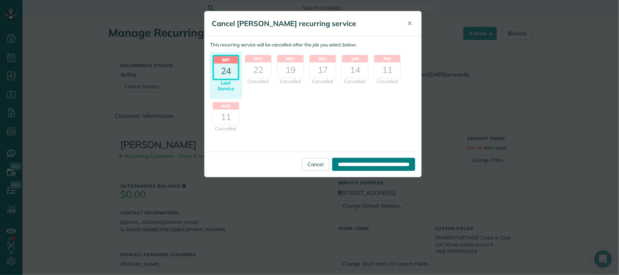
click at [332, 164] on input "**********" at bounding box center [373, 164] width 83 height 13
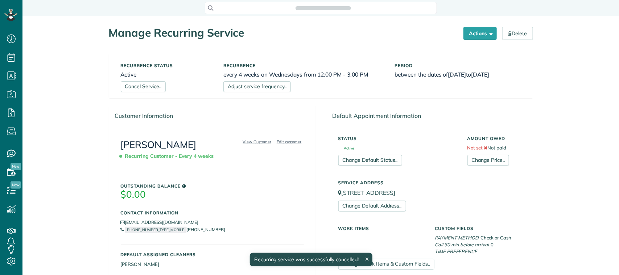
scroll to position [3, 3]
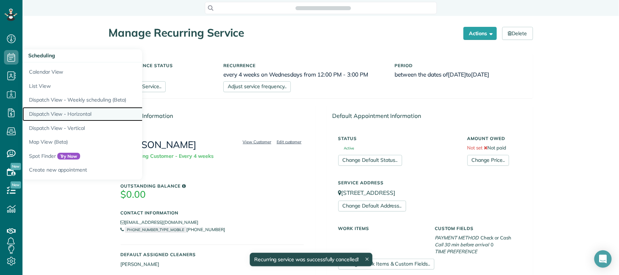
click at [63, 112] on link "Dispatch View - Horizontal" at bounding box center [112, 114] width 181 height 14
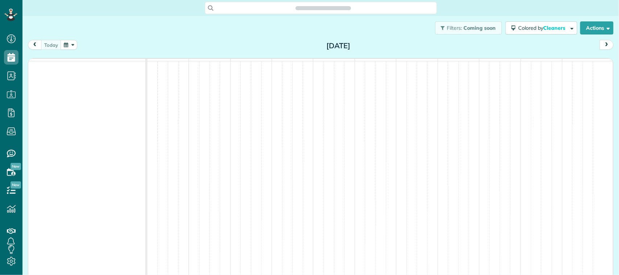
scroll to position [3, 3]
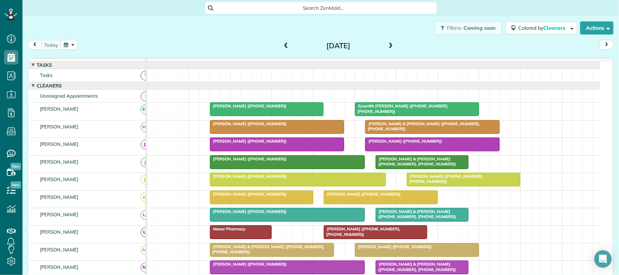
click at [73, 44] on button "button" at bounding box center [69, 45] width 17 height 10
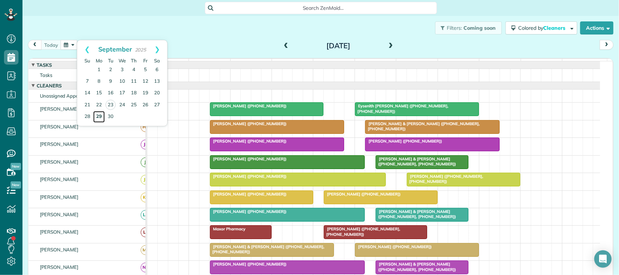
click at [100, 114] on link "29" at bounding box center [99, 117] width 12 height 12
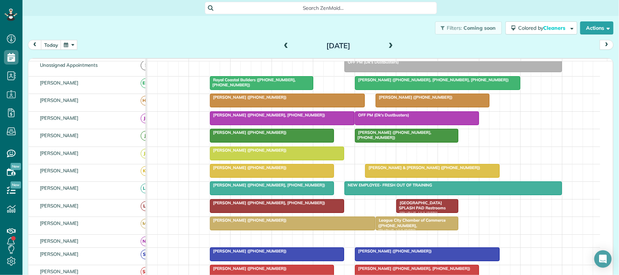
scroll to position [54, 0]
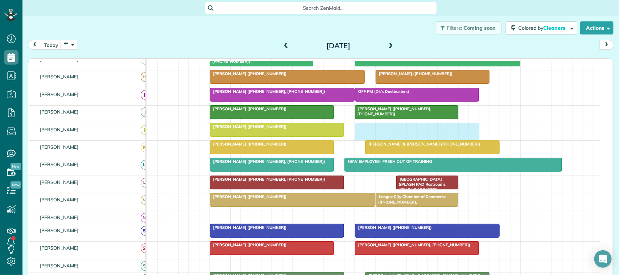
drag, startPoint x: 361, startPoint y: 140, endPoint x: 468, endPoint y: 140, distance: 106.2
click at [470, 140] on div "[PERSON_NAME] ([PHONE_NUMBER])" at bounding box center [373, 131] width 453 height 17
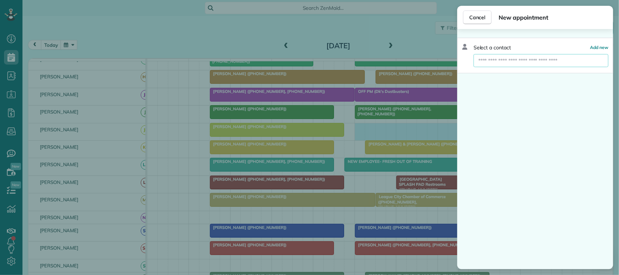
click at [494, 57] on input "text" at bounding box center [540, 60] width 135 height 13
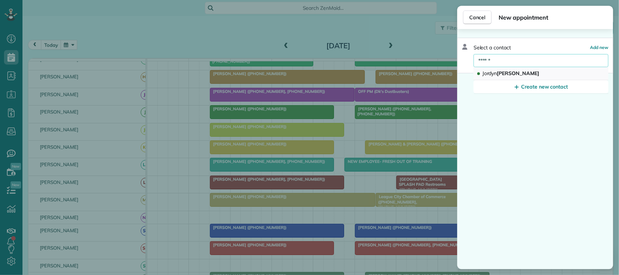
type input "******"
click at [521, 71] on button "[PERSON_NAME]" at bounding box center [540, 73] width 135 height 13
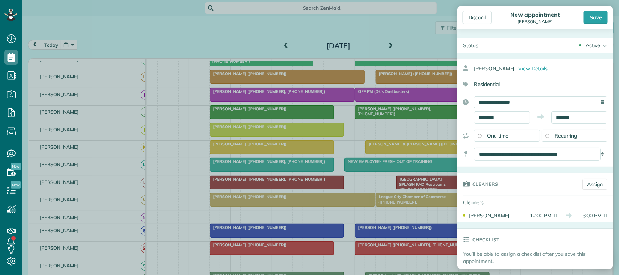
click at [555, 137] on span "Recurring" at bounding box center [566, 135] width 22 height 7
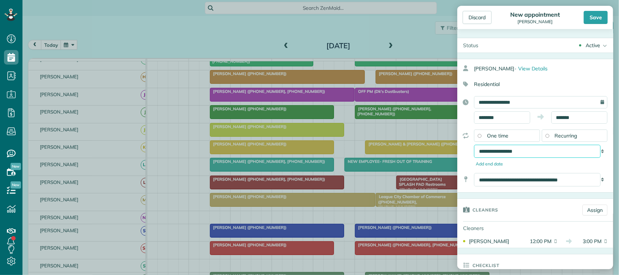
click at [543, 153] on select "**********" at bounding box center [537, 151] width 127 height 13
select select "**********"
click at [474, 145] on select "**********" at bounding box center [537, 151] width 127 height 13
click at [601, 16] on div "Save" at bounding box center [596, 17] width 24 height 13
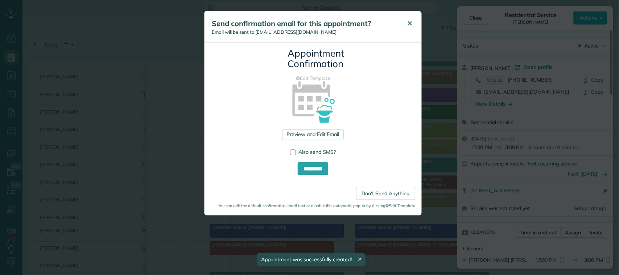
click at [412, 23] on span "✕" at bounding box center [409, 23] width 5 height 8
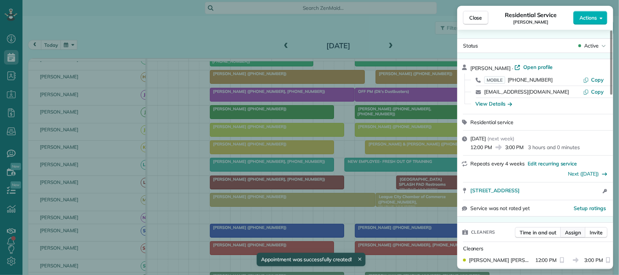
click at [574, 236] on span "Assign" at bounding box center [573, 232] width 16 height 7
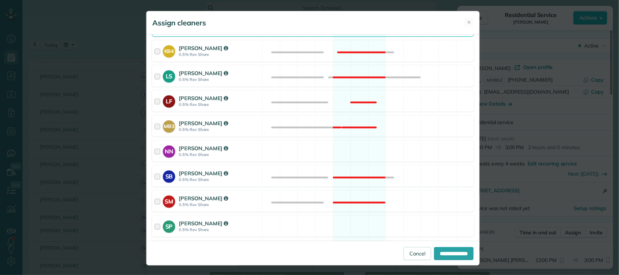
scroll to position [227, 0]
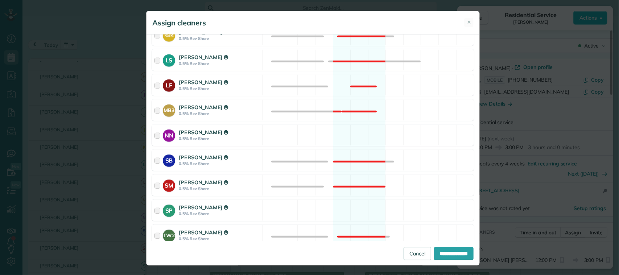
click at [279, 138] on div "NN [PERSON_NAME] 0.5% Rev Share Available" at bounding box center [313, 134] width 322 height 21
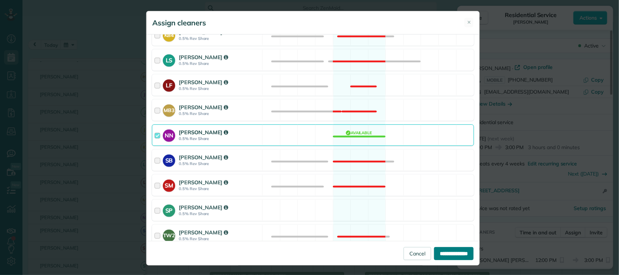
click at [436, 249] on input "**********" at bounding box center [454, 253] width 40 height 13
type input "**********"
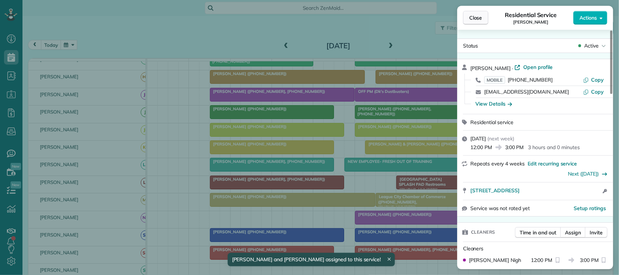
click at [483, 22] on button "Close" at bounding box center [475, 18] width 25 height 14
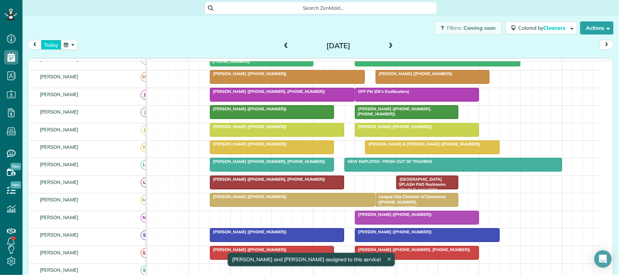
click at [53, 47] on button "today" at bounding box center [51, 45] width 20 height 10
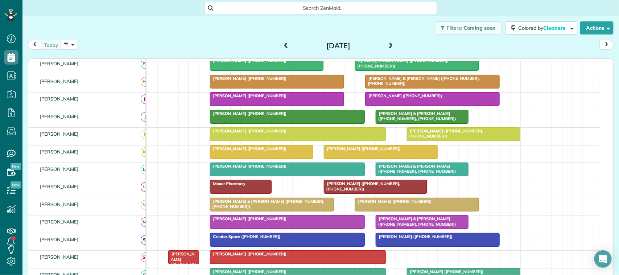
scroll to position [50, 0]
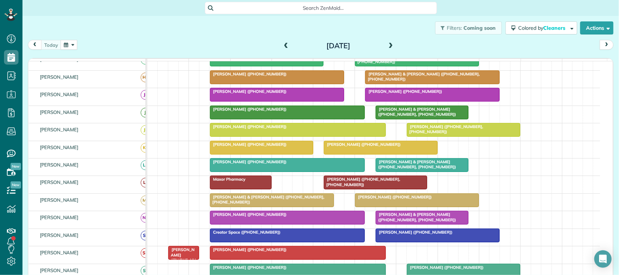
click at [387, 46] on span at bounding box center [391, 46] width 8 height 7
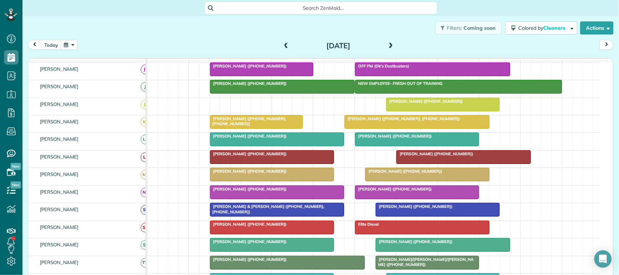
scroll to position [0, 0]
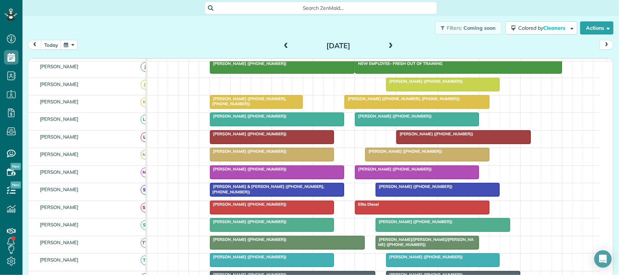
click at [396, 179] on div at bounding box center [416, 172] width 123 height 13
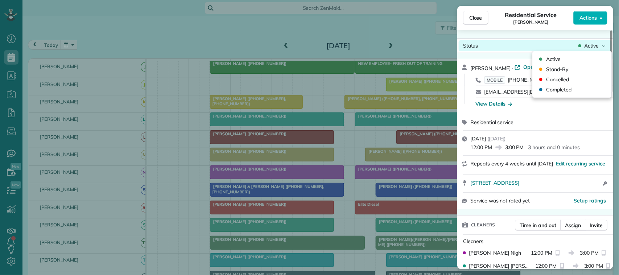
click at [595, 47] on span "Active" at bounding box center [591, 45] width 15 height 7
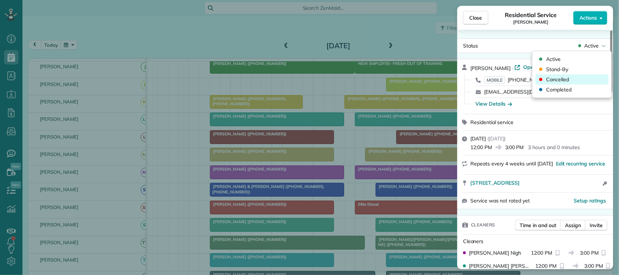
click at [576, 76] on div "Cancelled" at bounding box center [571, 79] width 73 height 10
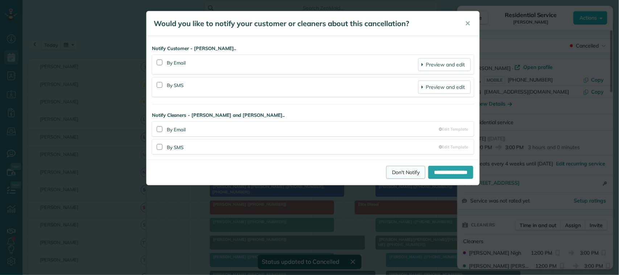
click at [397, 176] on link "Don't Notify" at bounding box center [405, 172] width 39 height 13
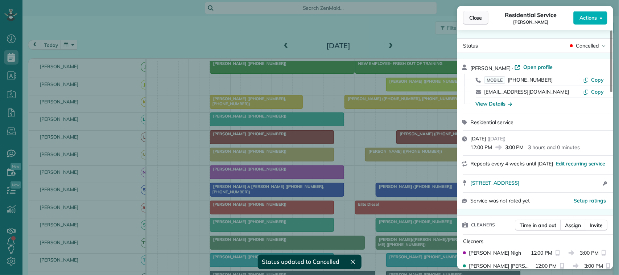
click at [472, 18] on span "Close" at bounding box center [475, 17] width 13 height 7
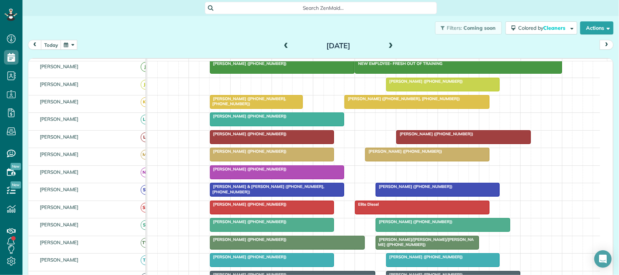
click at [75, 42] on button "button" at bounding box center [69, 45] width 17 height 10
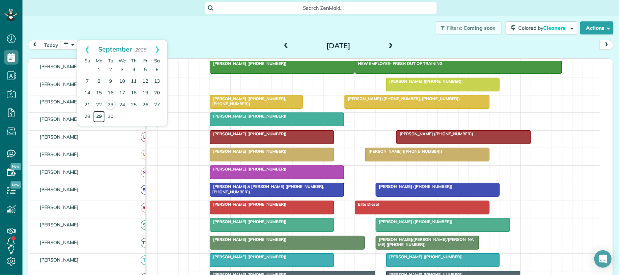
click at [100, 114] on link "29" at bounding box center [99, 117] width 12 height 12
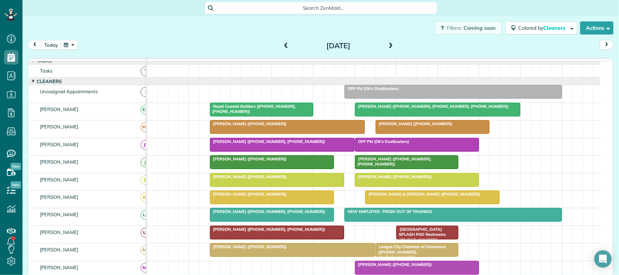
click at [385, 186] on div at bounding box center [416, 179] width 123 height 13
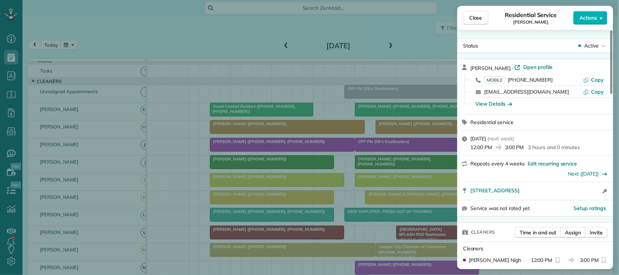
click at [541, 69] on span "Open profile" at bounding box center [537, 66] width 29 height 7
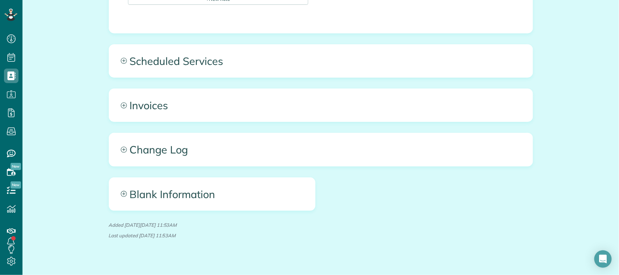
scroll to position [294, 0]
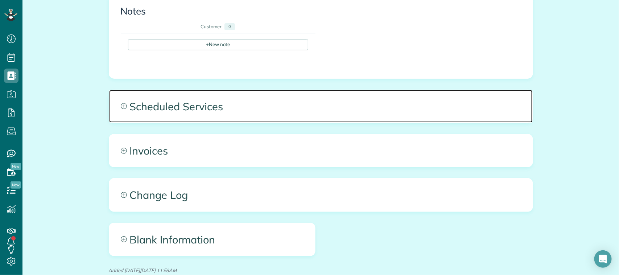
click at [302, 116] on span "Scheduled Services" at bounding box center [320, 106] width 423 height 33
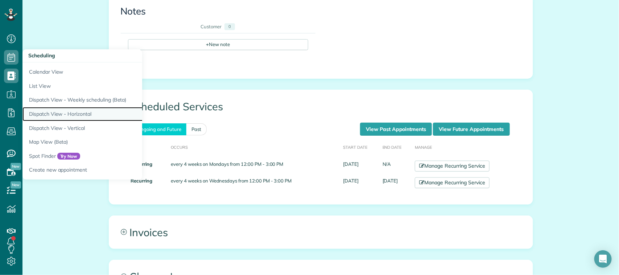
click at [68, 118] on link "Dispatch View - Horizontal" at bounding box center [112, 114] width 181 height 14
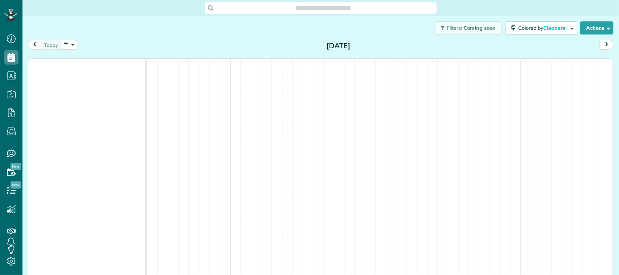
scroll to position [3, 3]
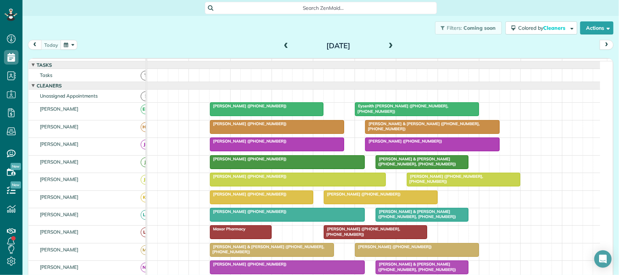
click at [95, 41] on div "[DATE] [DATE]" at bounding box center [321, 46] width 586 height 13
click at [129, 15] on div "Search ZenMaid…" at bounding box center [320, 8] width 596 height 16
click at [94, 47] on div "[DATE] [DATE]" at bounding box center [321, 46] width 586 height 13
click at [50, 35] on div "Filters: Coming soon Colored by Cleaners Color by Cleaner Color by Team Color b…" at bounding box center [320, 28] width 596 height 24
click at [201, 44] on div "[DATE] [DATE]" at bounding box center [321, 46] width 586 height 13
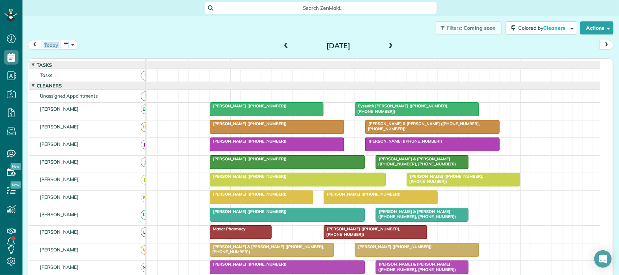
drag, startPoint x: 190, startPoint y: 37, endPoint x: 191, endPoint y: 41, distance: 3.7
click at [191, 41] on div "Filters: Coming soon Colored by Cleaners Color by Cleaner Color by Team Color b…" at bounding box center [320, 139] width 596 height 247
